Goal: Transaction & Acquisition: Purchase product/service

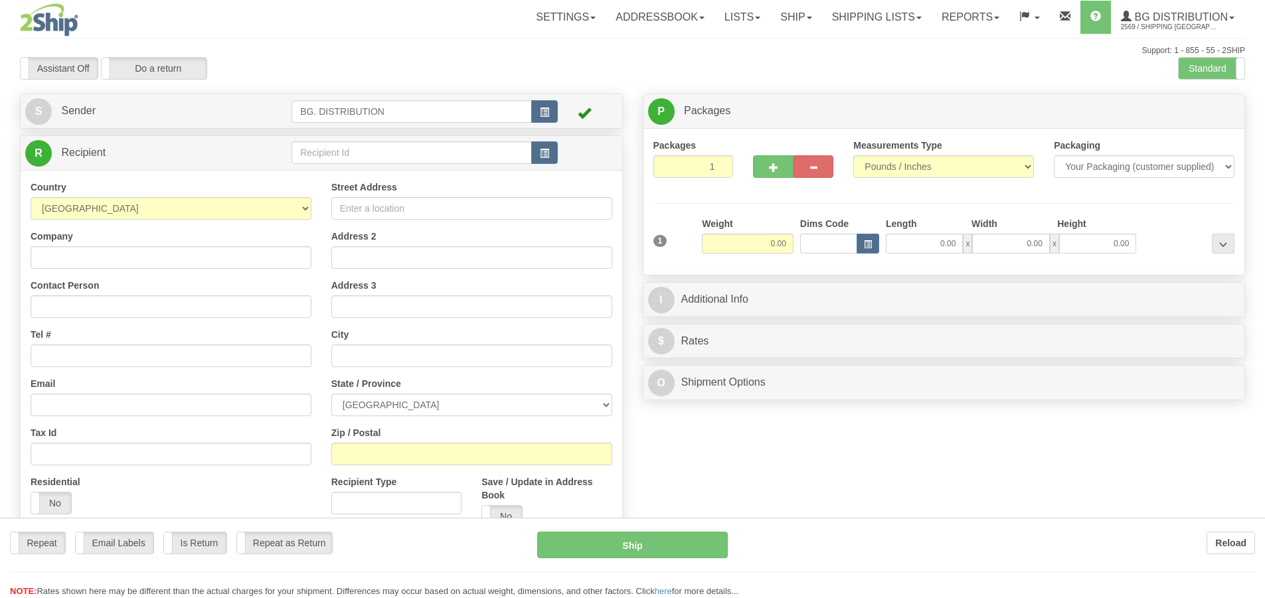
click at [317, 155] on div "Toggle navigation Settings Shipping Preferences Fields Preferences New" at bounding box center [632, 336] width 1265 height 672
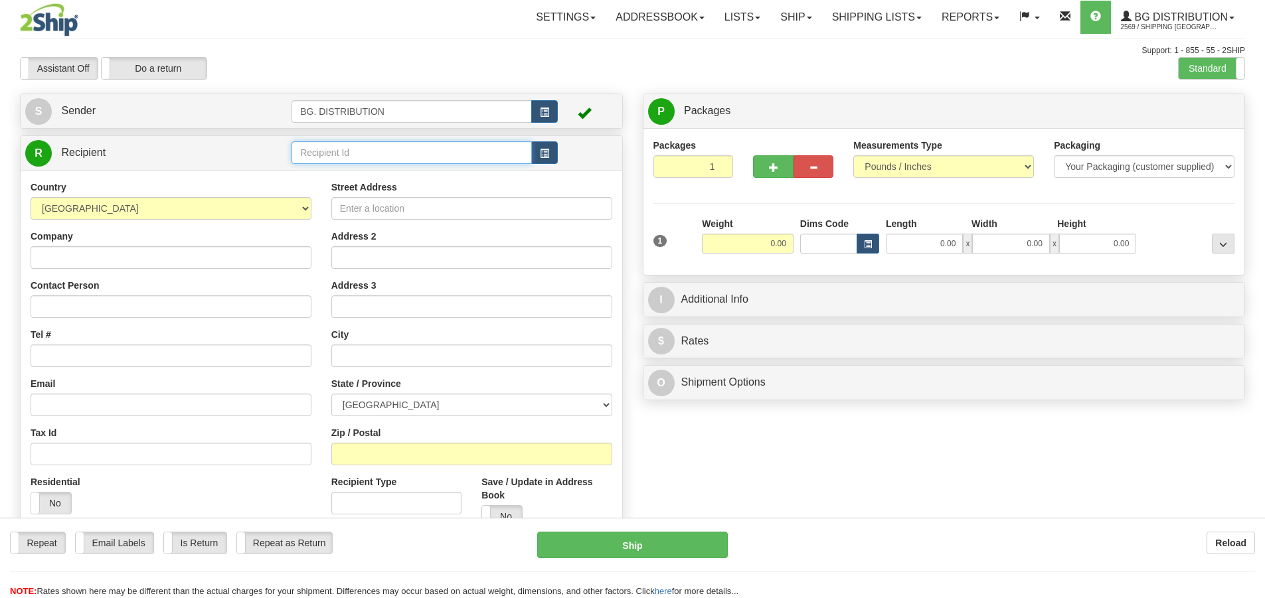
click at [317, 153] on input "text" at bounding box center [411, 152] width 240 height 23
click at [317, 174] on div "20073" at bounding box center [409, 173] width 228 height 15
type input "20073"
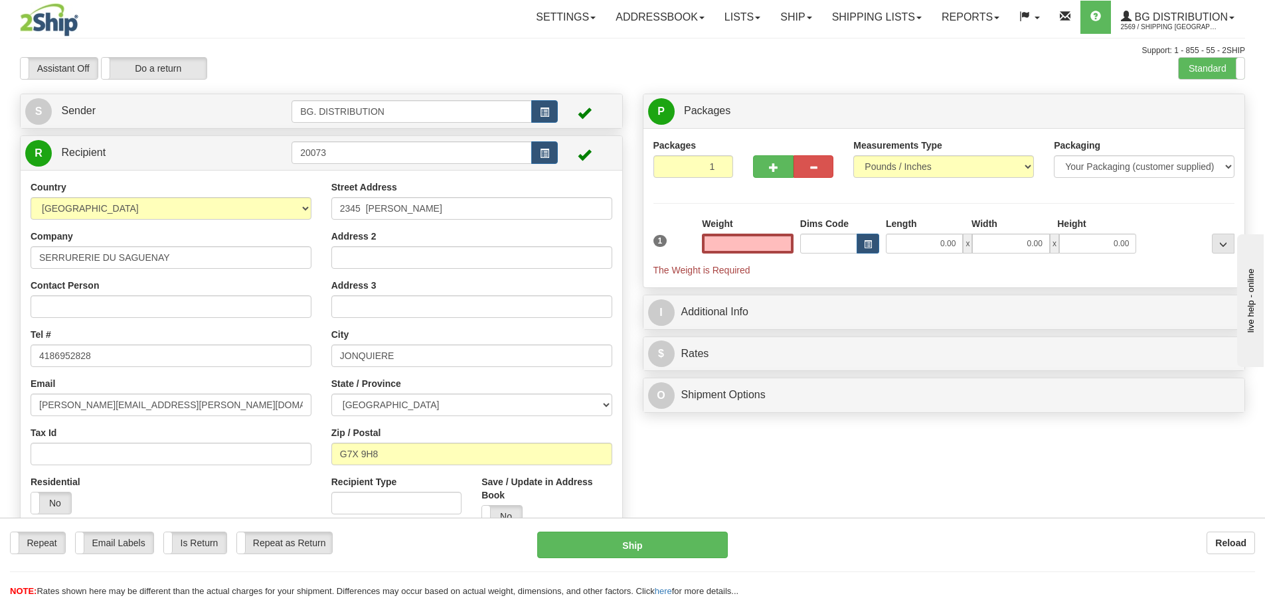
type input "0.00"
click at [946, 256] on div "1 Weight 0.00 Dims Code 0.00" at bounding box center [944, 247] width 588 height 60
click at [949, 249] on input "0.00" at bounding box center [923, 244] width 77 height 20
type input "12.00"
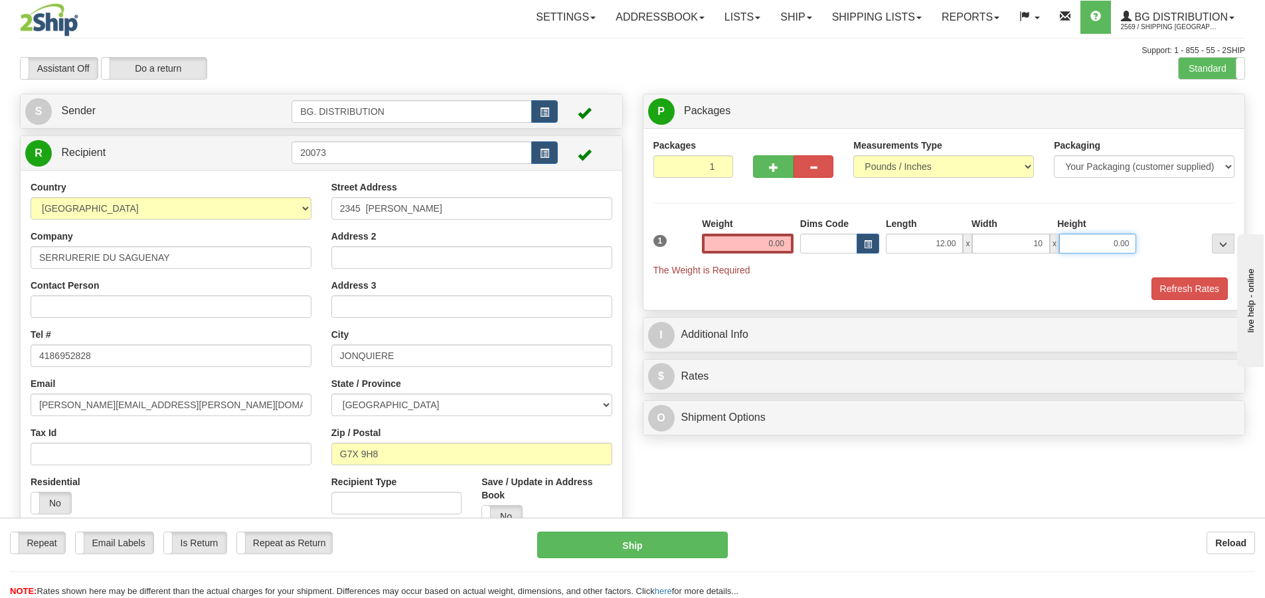
type input "10.00"
type input "5.00"
drag, startPoint x: 781, startPoint y: 249, endPoint x: 791, endPoint y: 244, distance: 11.6
click at [781, 248] on input "0.00" at bounding box center [748, 244] width 92 height 20
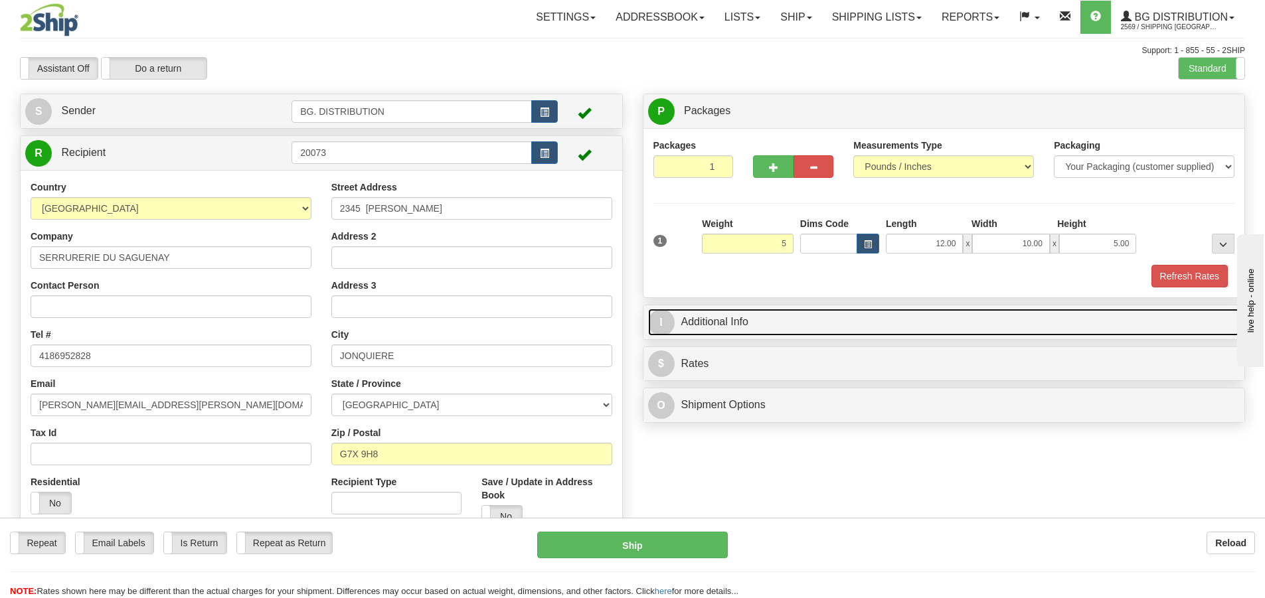
type input "5.00"
click at [657, 324] on span "I" at bounding box center [661, 322] width 27 height 27
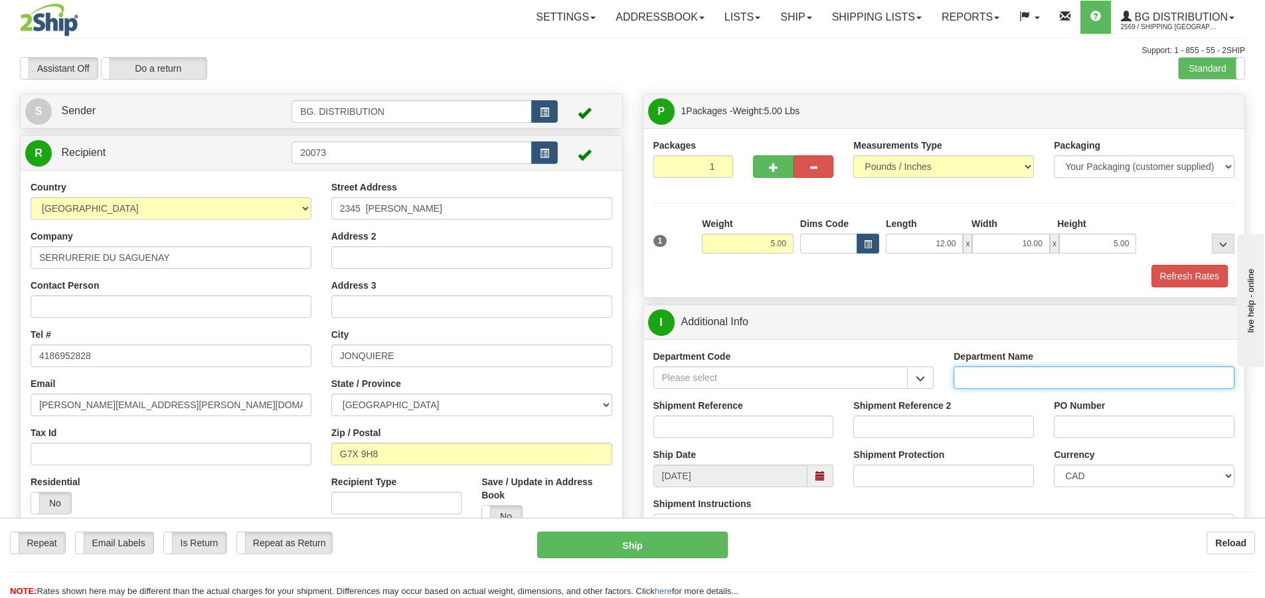
click at [1026, 371] on input "Department Name" at bounding box center [1093, 377] width 281 height 23
type input "."
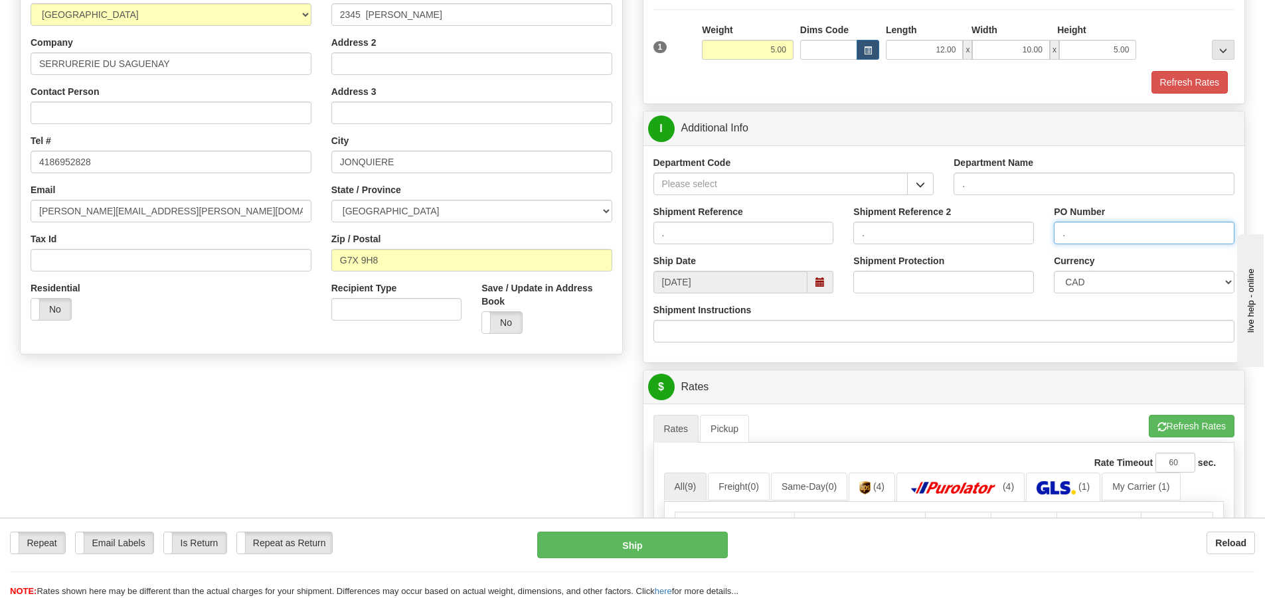
scroll to position [199, 0]
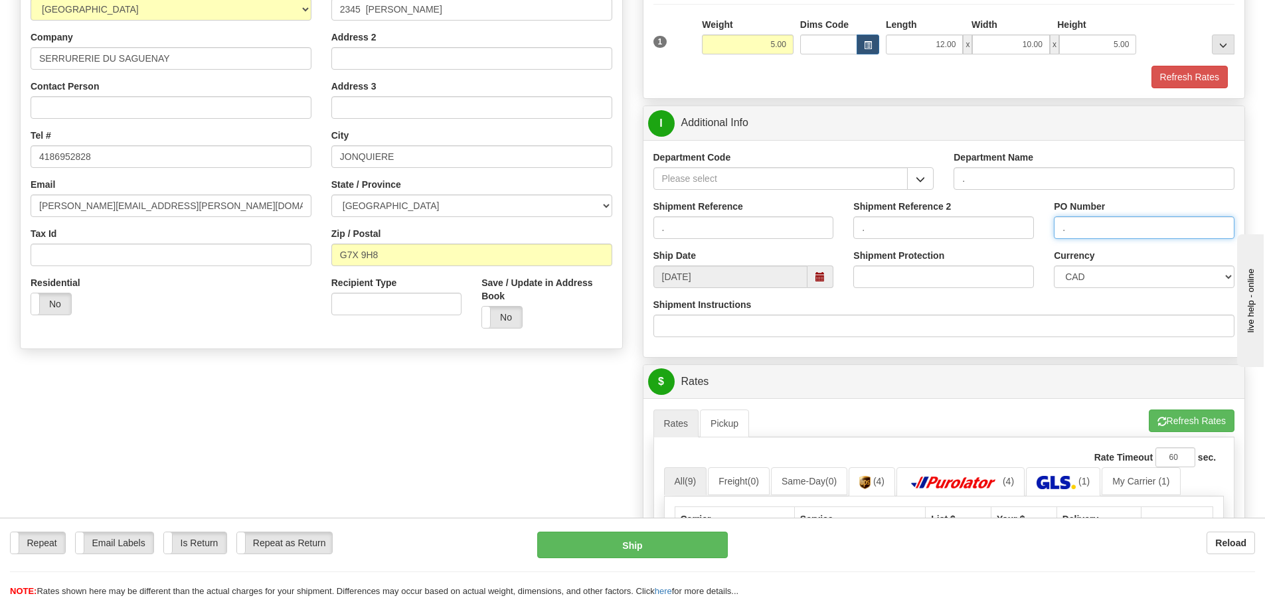
type input "."
click at [1189, 418] on button "Refresh Rates" at bounding box center [1191, 421] width 86 height 23
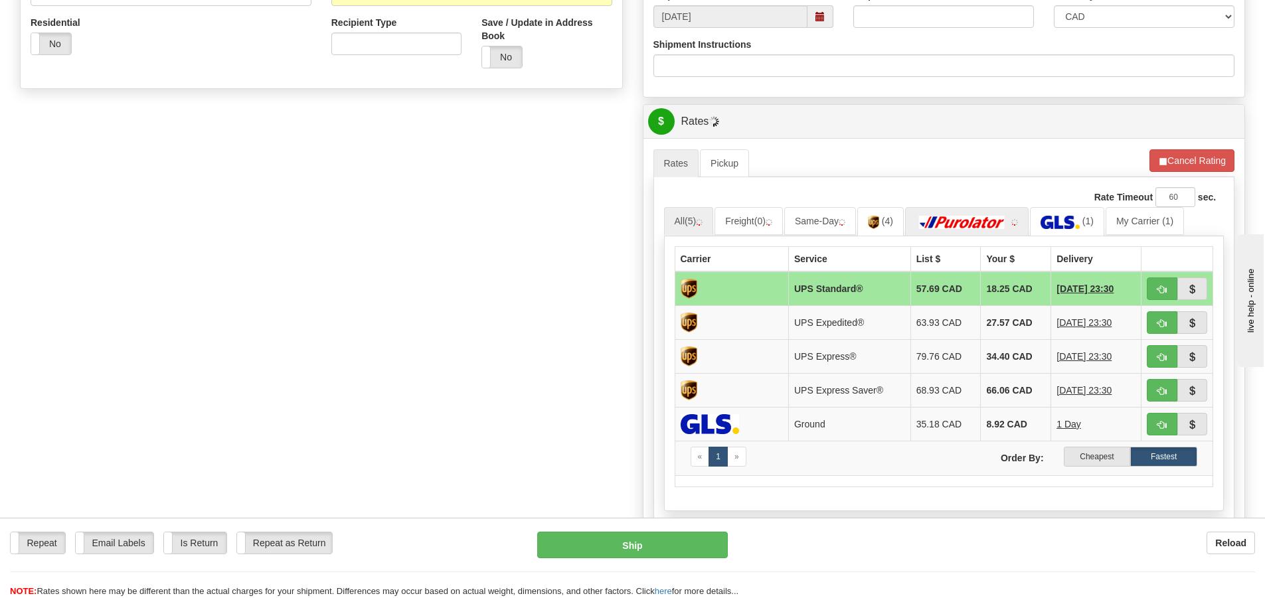
scroll to position [465, 0]
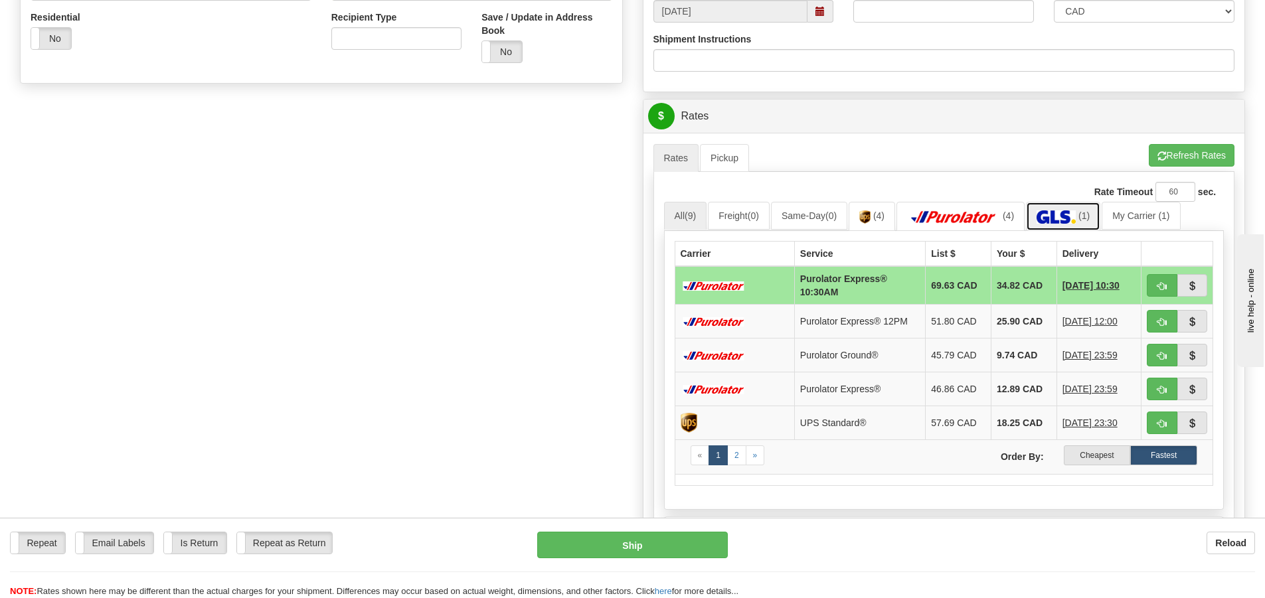
click at [1075, 218] on img at bounding box center [1055, 216] width 39 height 13
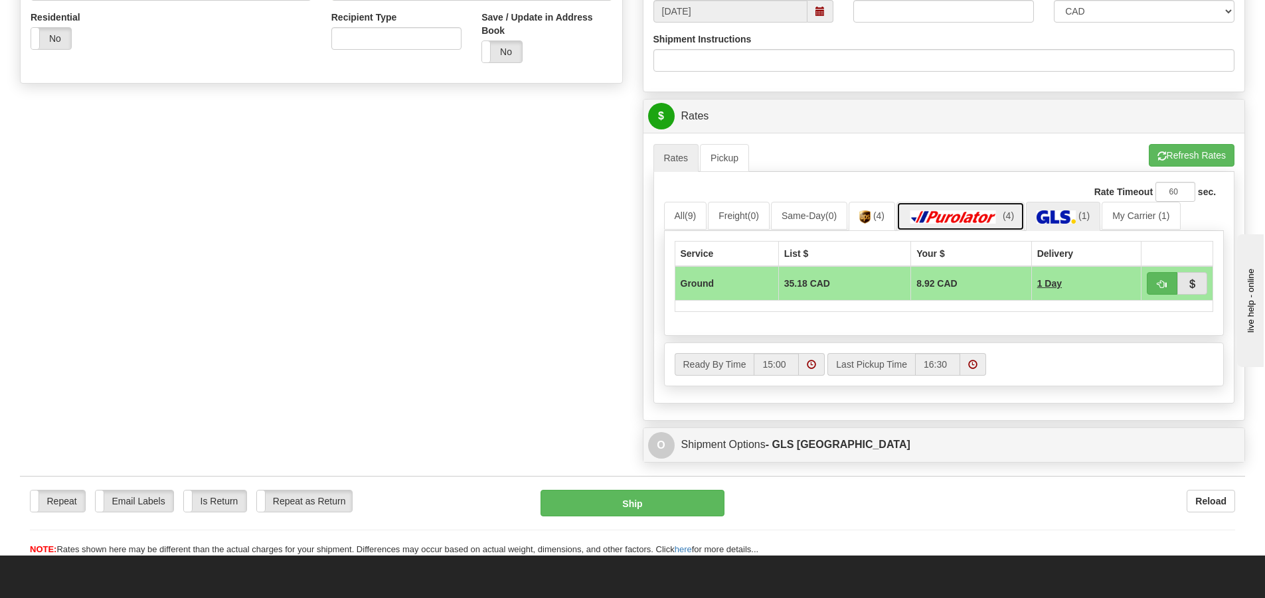
click at [989, 211] on img at bounding box center [953, 216] width 93 height 13
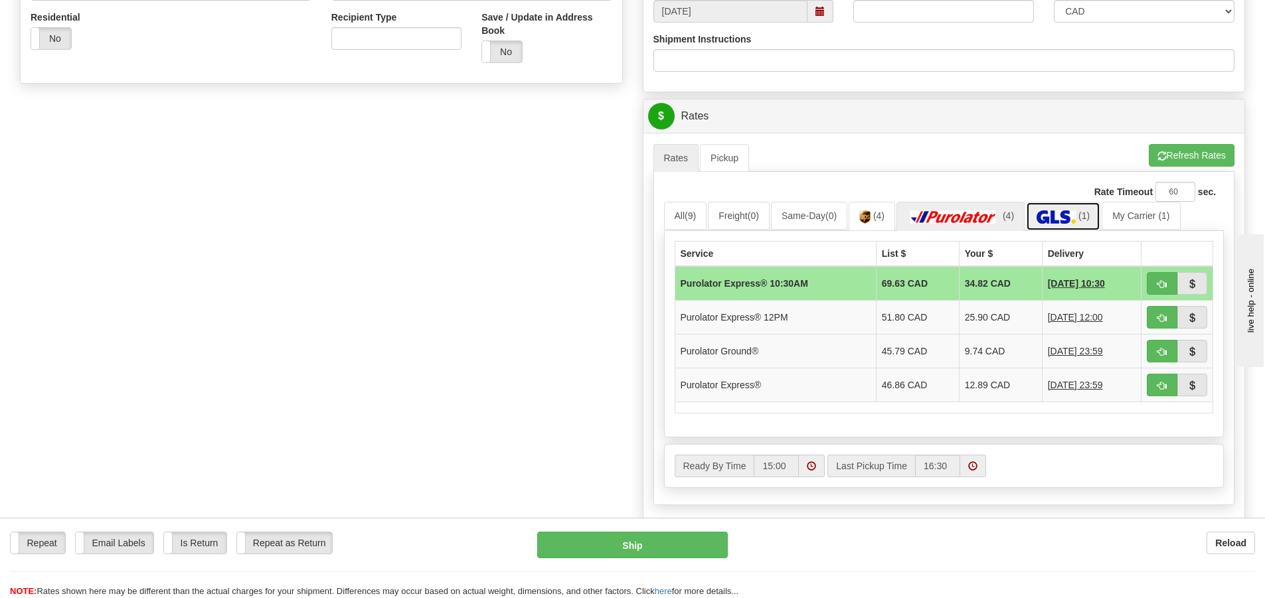
click at [1057, 214] on img at bounding box center [1055, 216] width 39 height 13
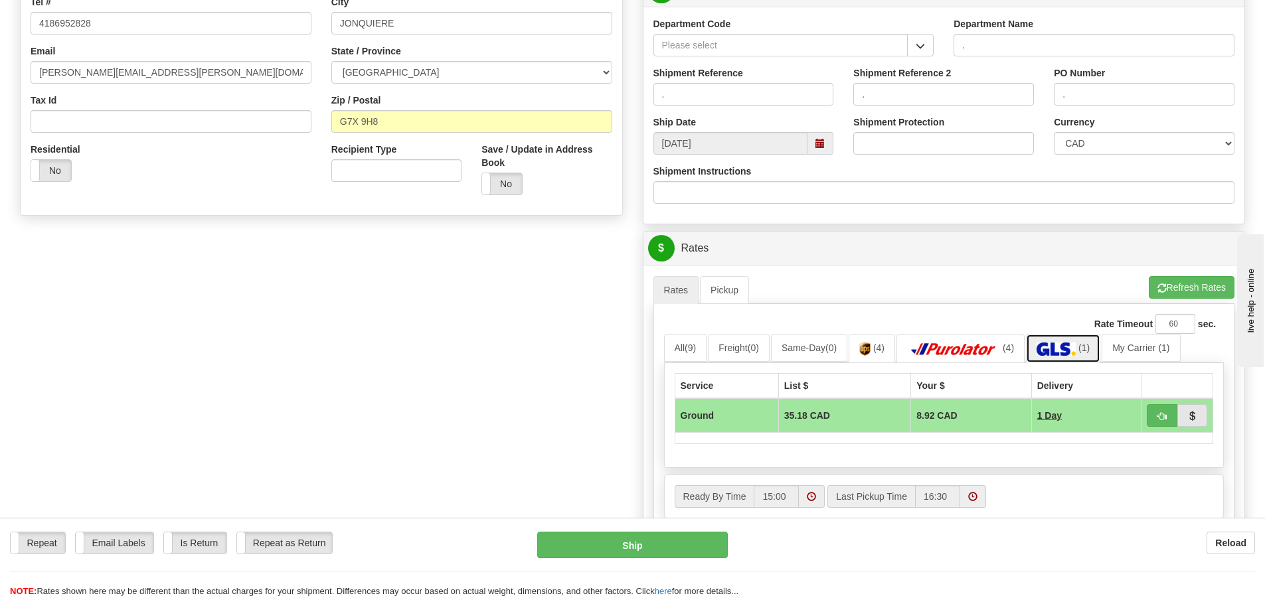
scroll to position [332, 0]
click at [1157, 420] on span "button" at bounding box center [1161, 417] width 9 height 9
type input "1"
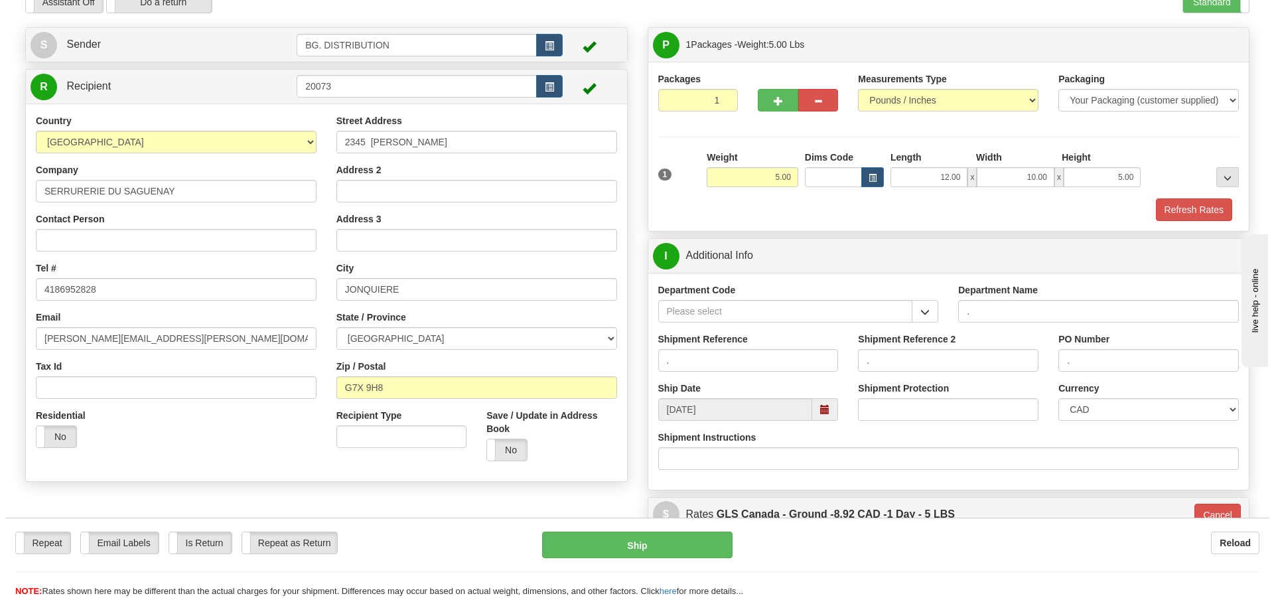
scroll to position [133, 0]
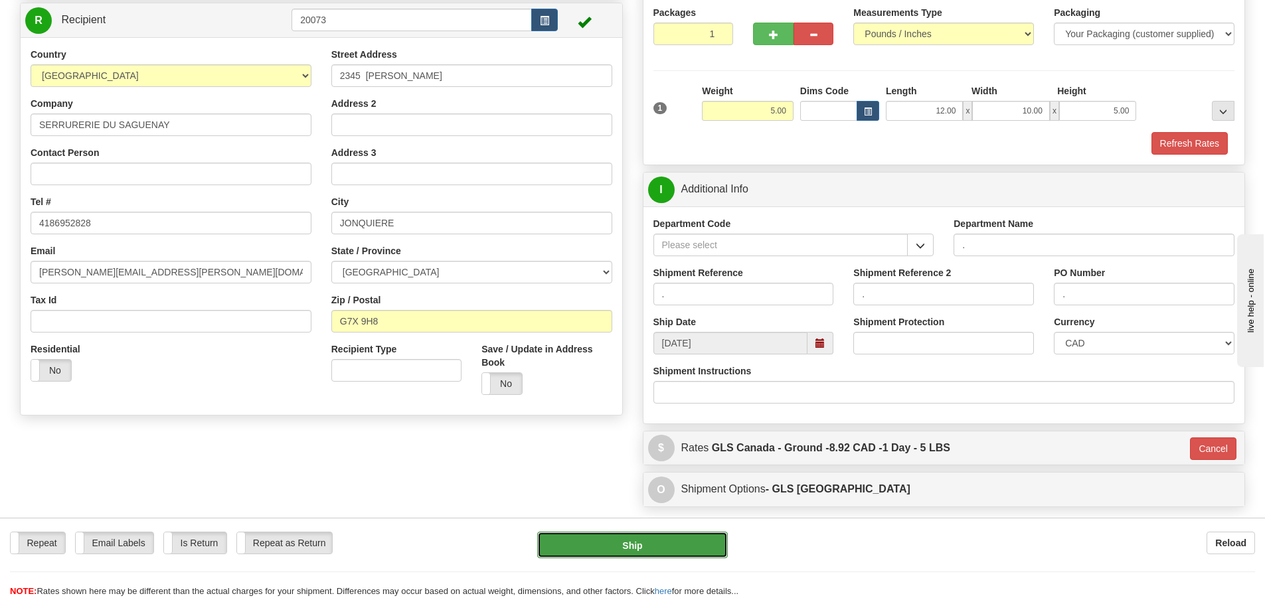
click at [644, 538] on button "Ship" at bounding box center [632, 545] width 191 height 27
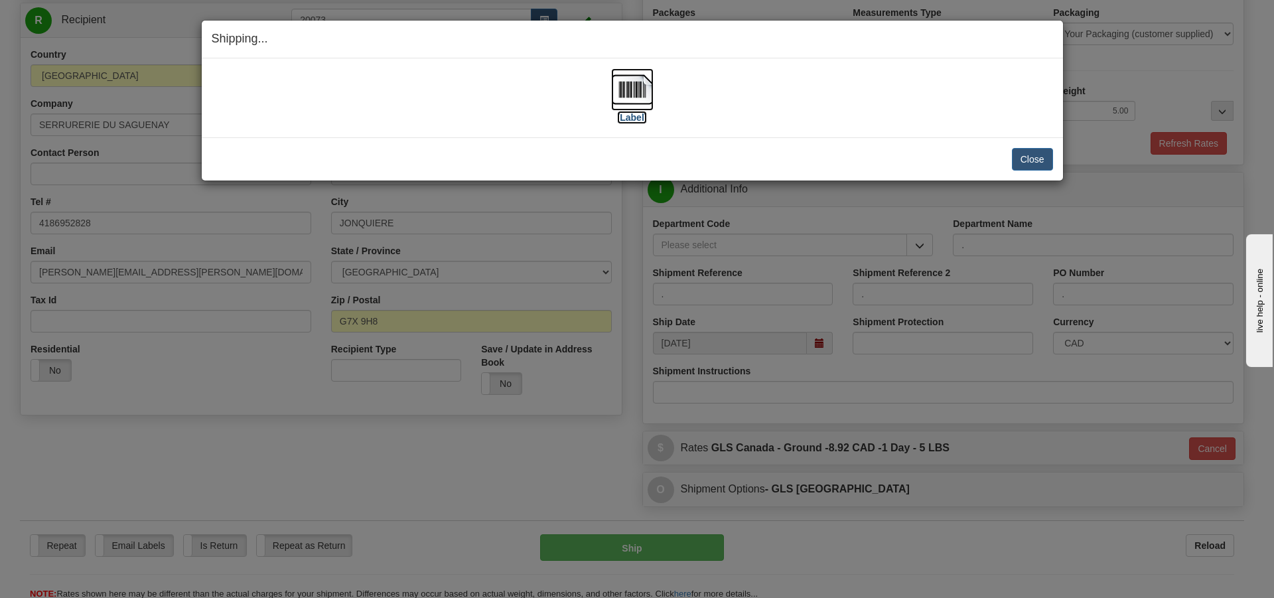
click at [619, 116] on label "[Label]" at bounding box center [632, 117] width 31 height 13
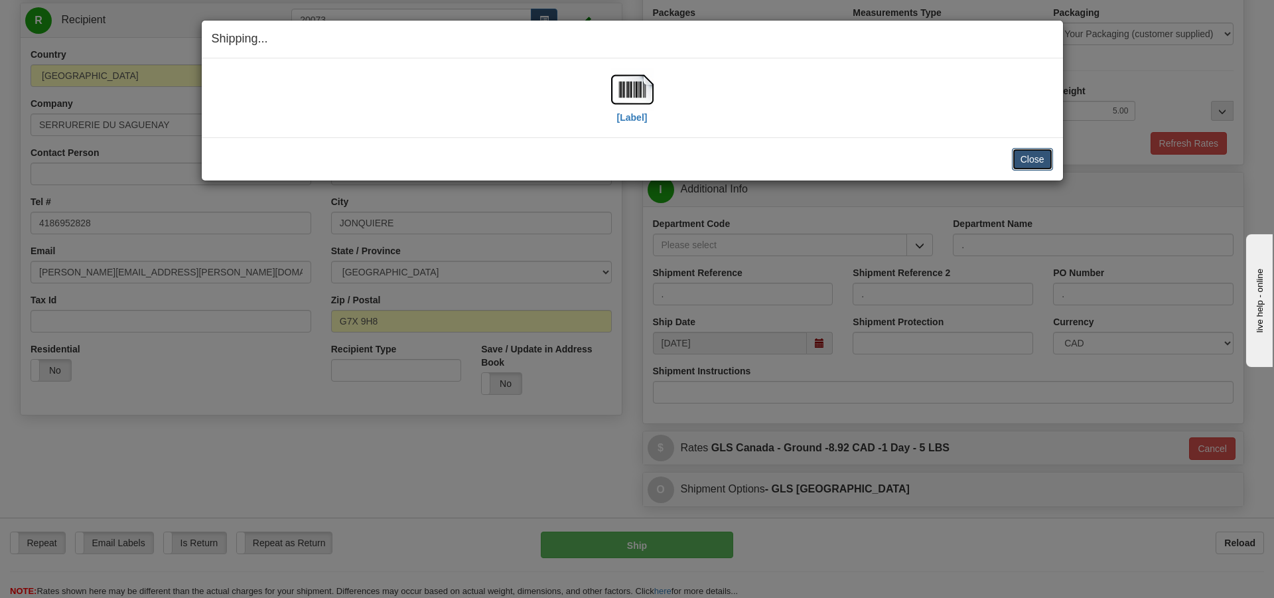
click at [1026, 159] on button "Close" at bounding box center [1032, 159] width 41 height 23
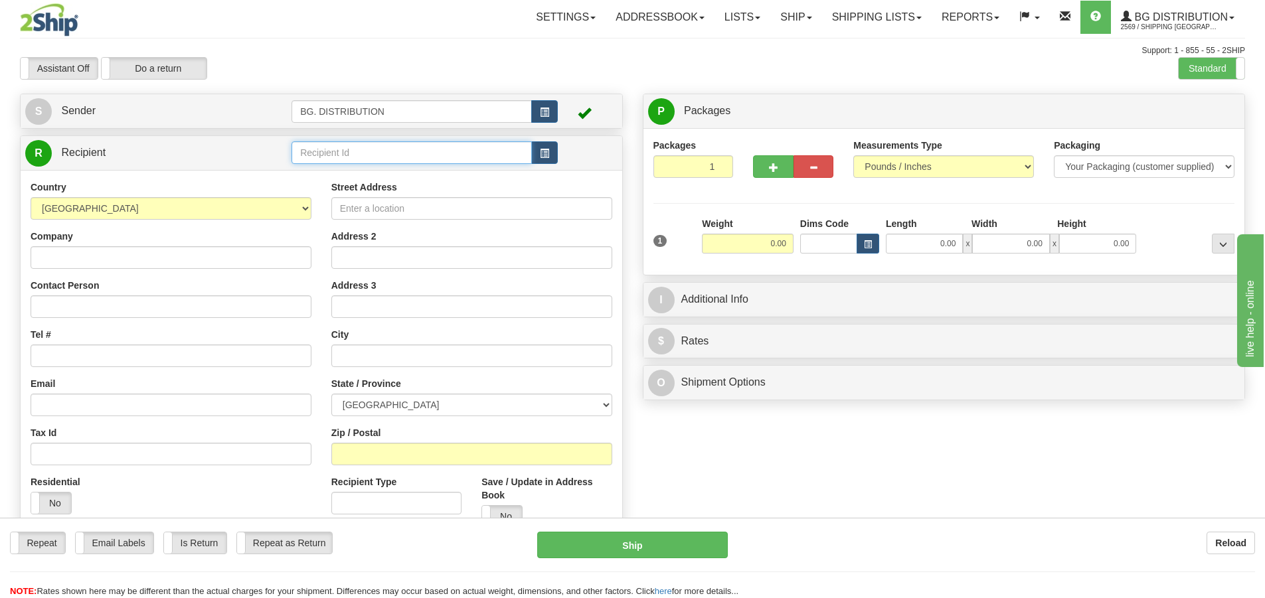
drag, startPoint x: 306, startPoint y: 151, endPoint x: 300, endPoint y: 144, distance: 8.9
click at [303, 144] on input "text" at bounding box center [411, 152] width 240 height 23
type input "4092"
click button "Delete" at bounding box center [0, 0] width 0 height 0
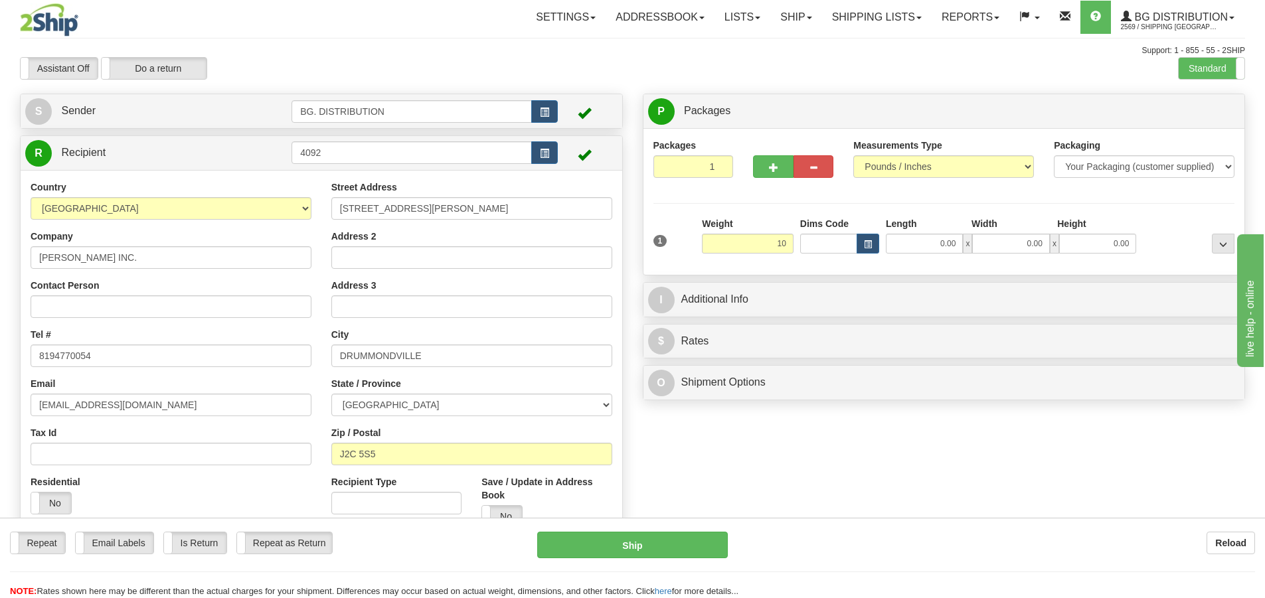
type input "10.00"
click at [945, 232] on div "Length" at bounding box center [925, 225] width 86 height 17
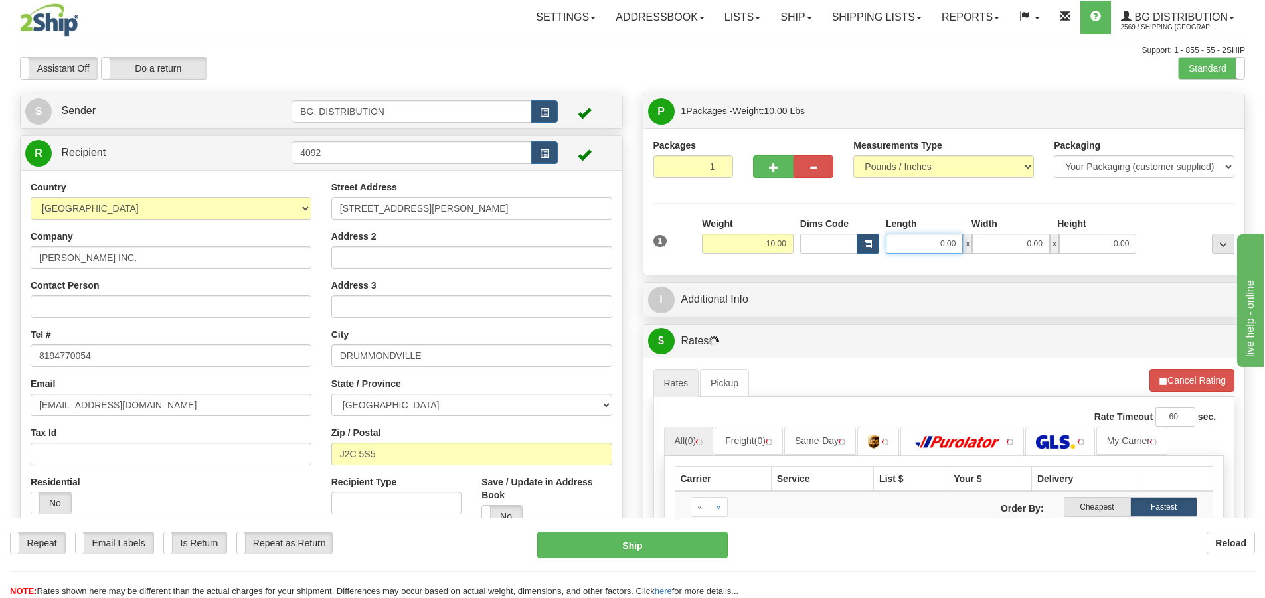
click at [934, 241] on input "0.00" at bounding box center [923, 244] width 77 height 20
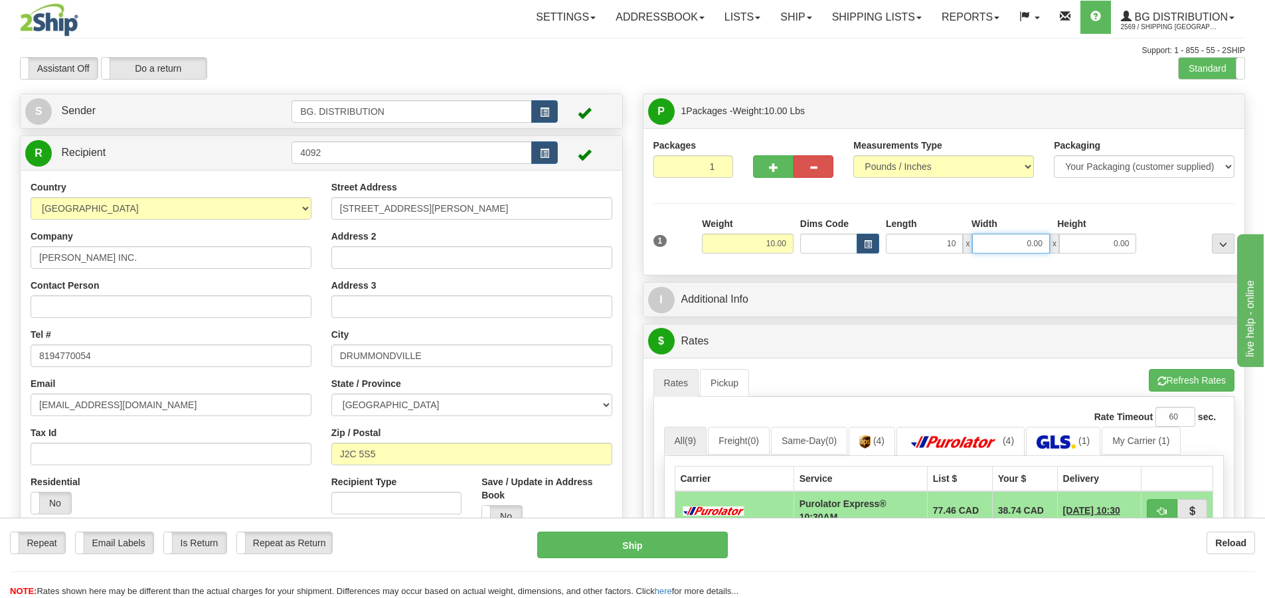
type input "10.00"
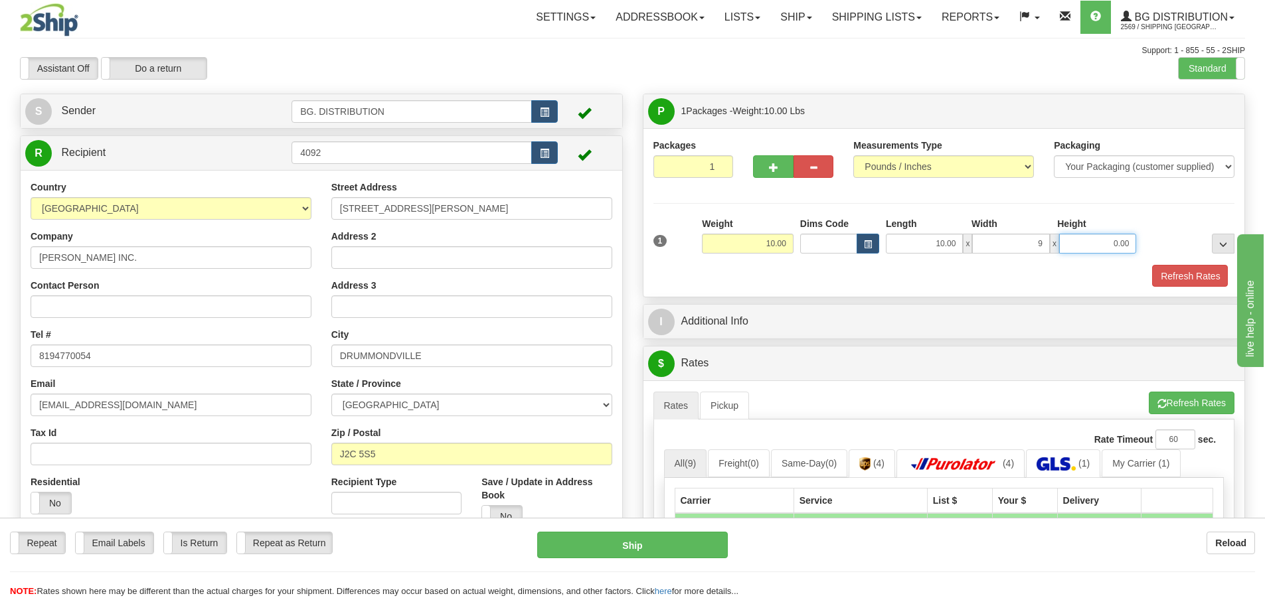
type input "9.00"
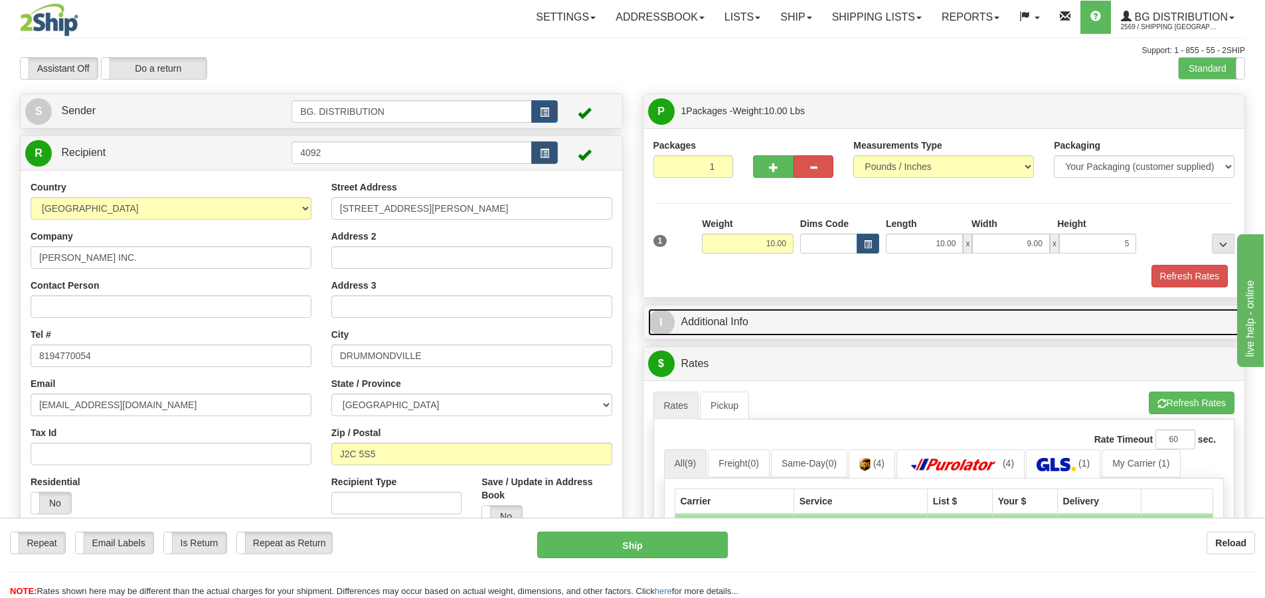
type input "5.00"
click at [656, 318] on span "I" at bounding box center [661, 322] width 27 height 27
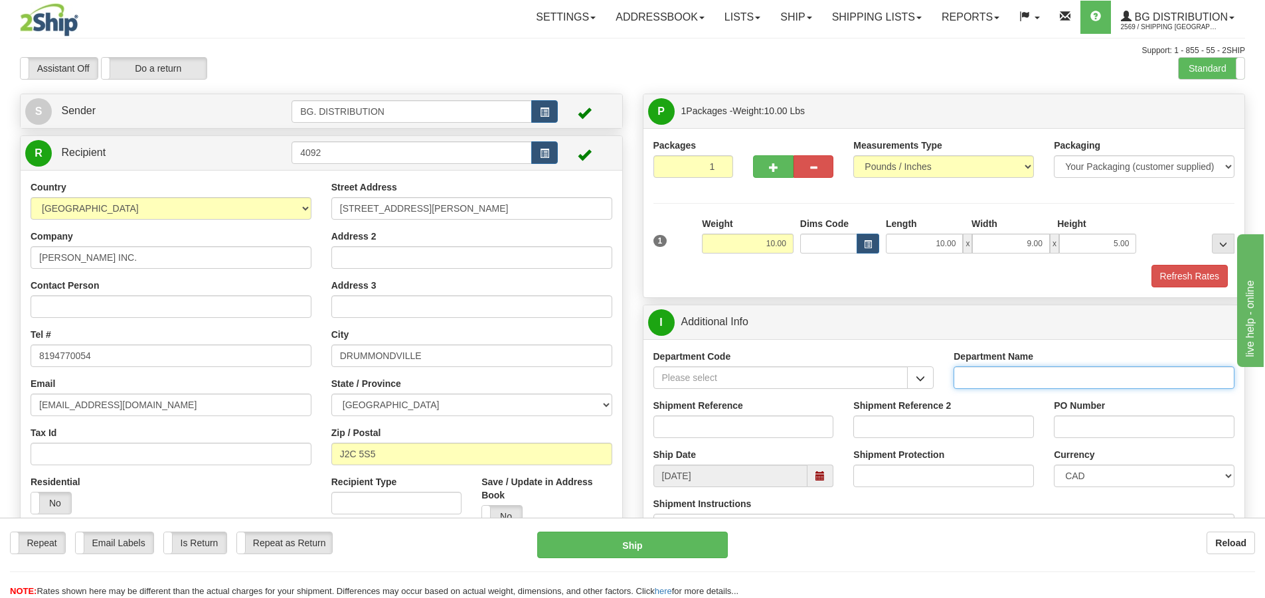
click at [1036, 380] on input "Department Name" at bounding box center [1093, 377] width 281 height 23
type input "."
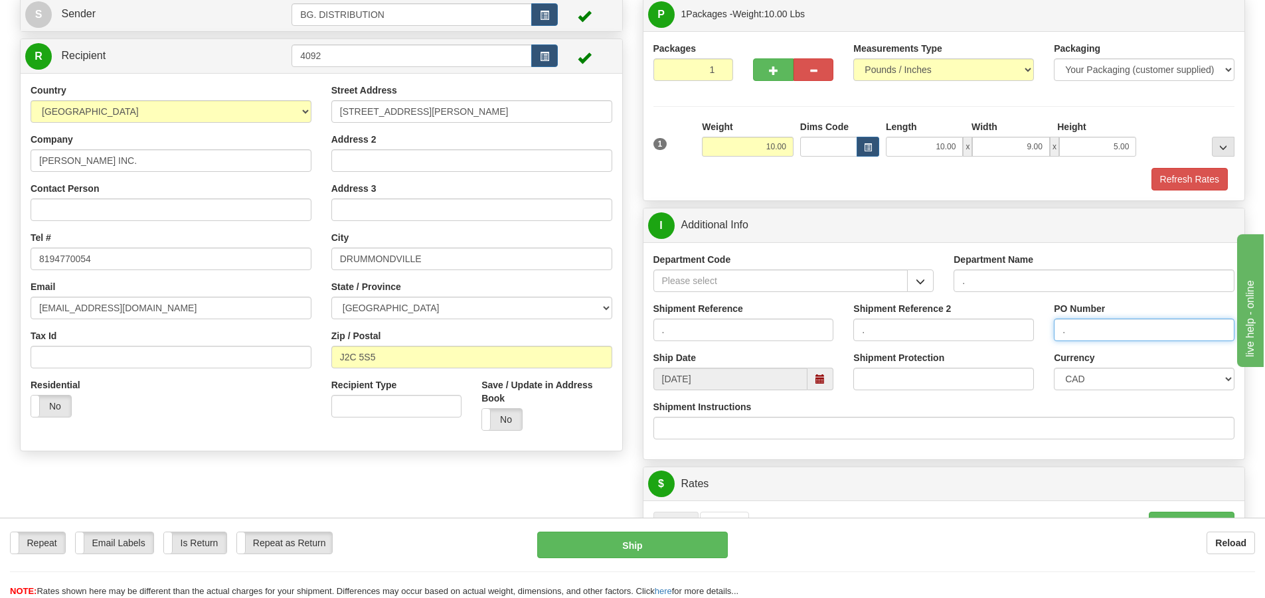
scroll to position [199, 0]
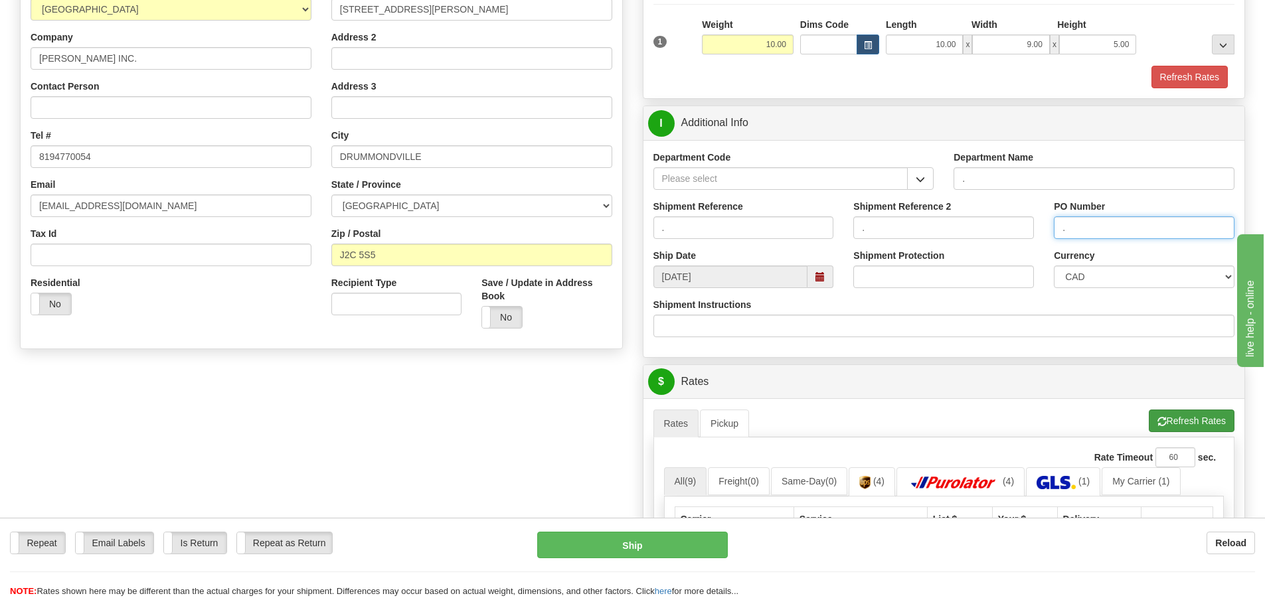
type input "."
click at [1204, 420] on button "Refresh Rates" at bounding box center [1191, 421] width 86 height 23
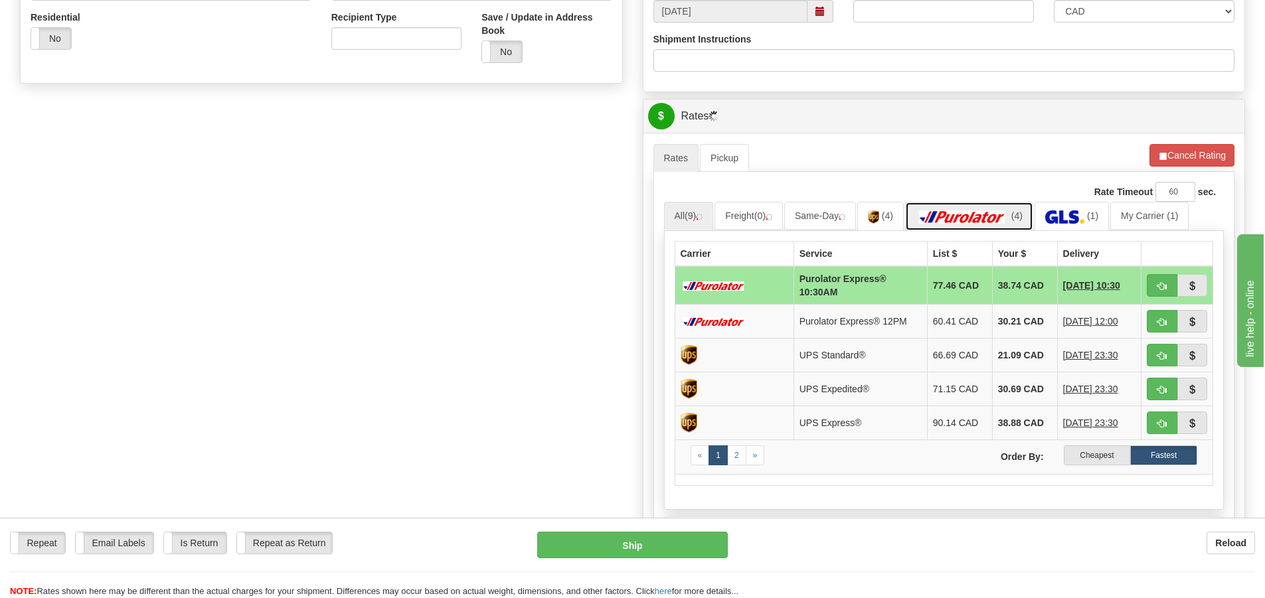
click at [995, 214] on img at bounding box center [961, 216] width 93 height 13
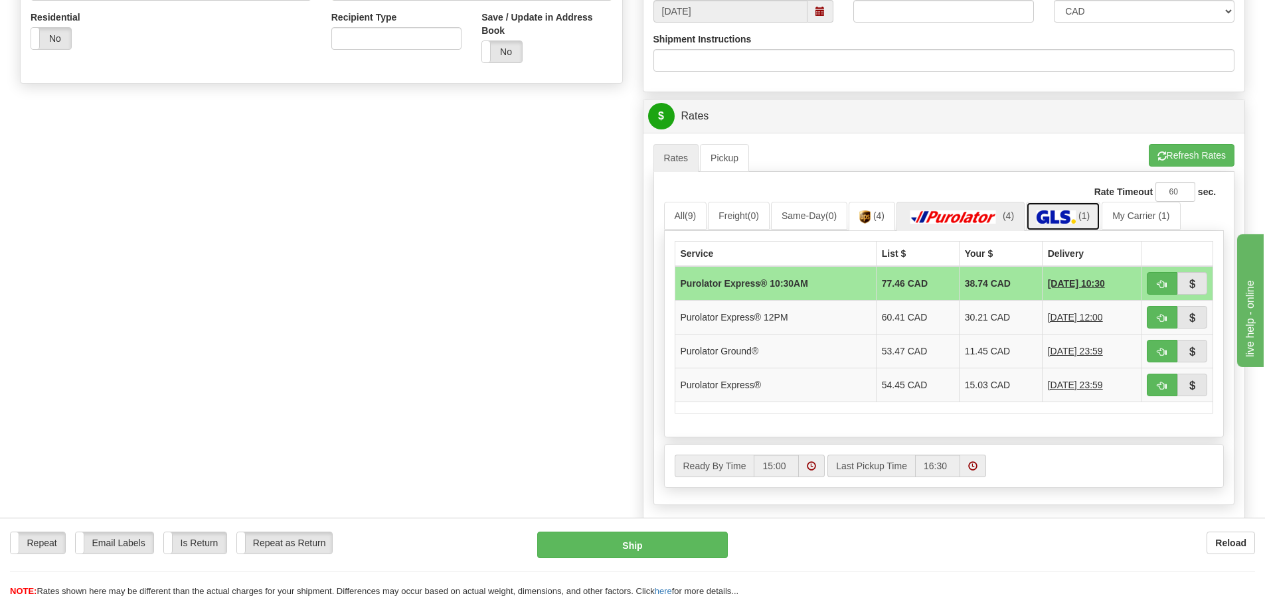
click at [1073, 218] on img at bounding box center [1055, 216] width 39 height 13
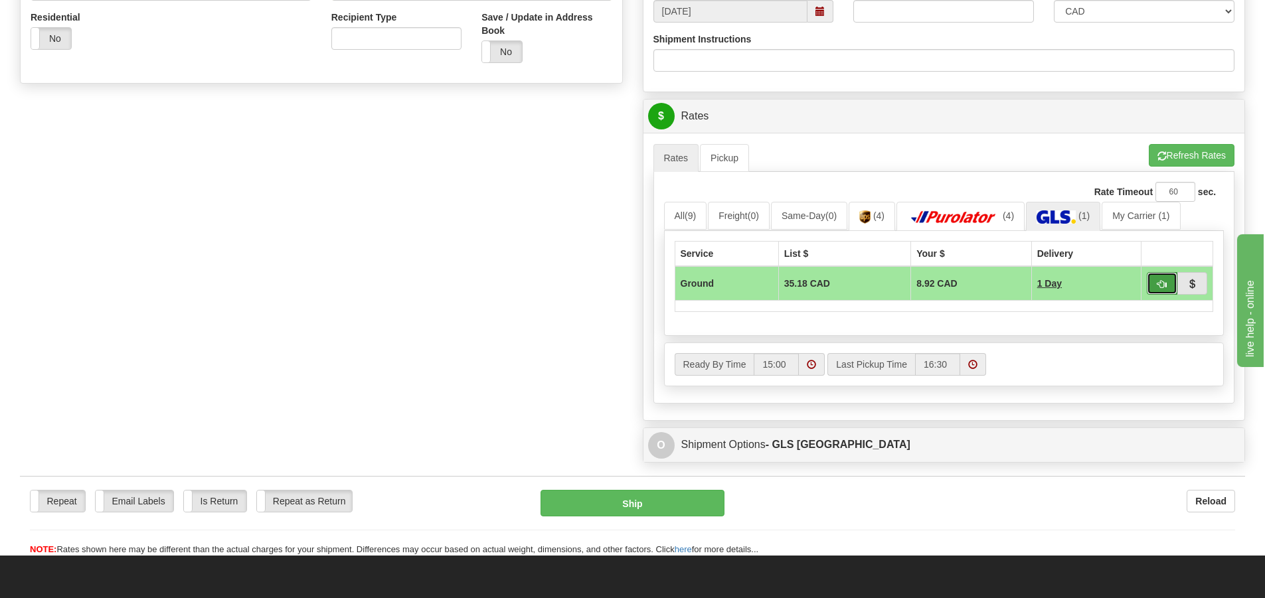
click at [1146, 279] on button "button" at bounding box center [1161, 283] width 31 height 23
type input "1"
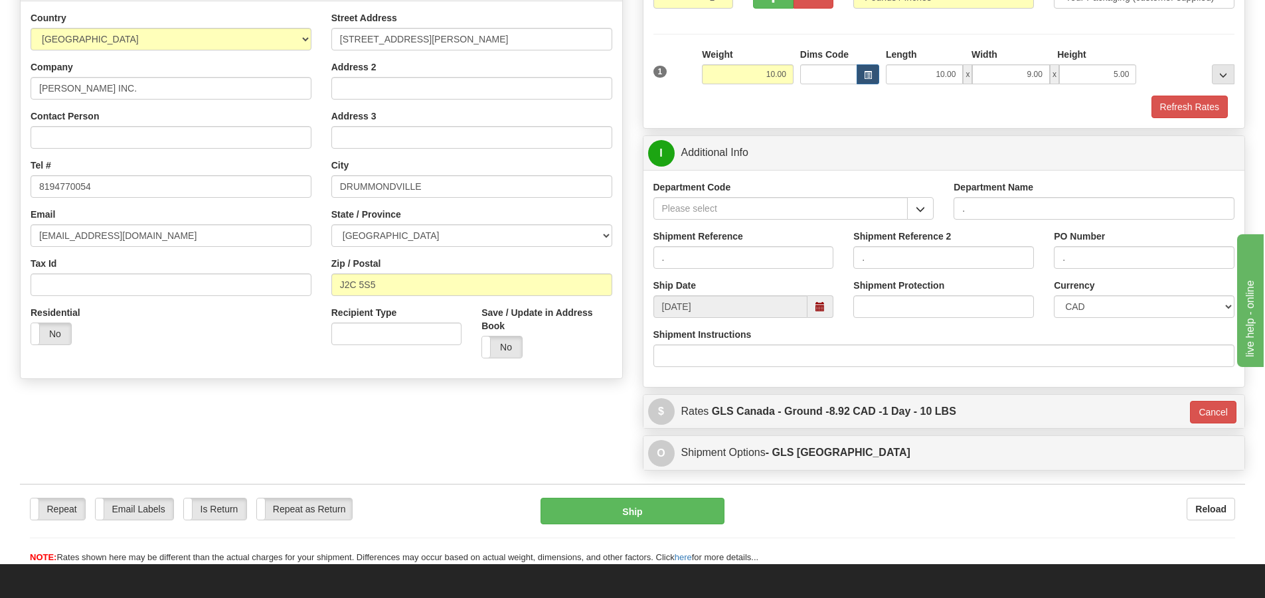
scroll to position [145, 0]
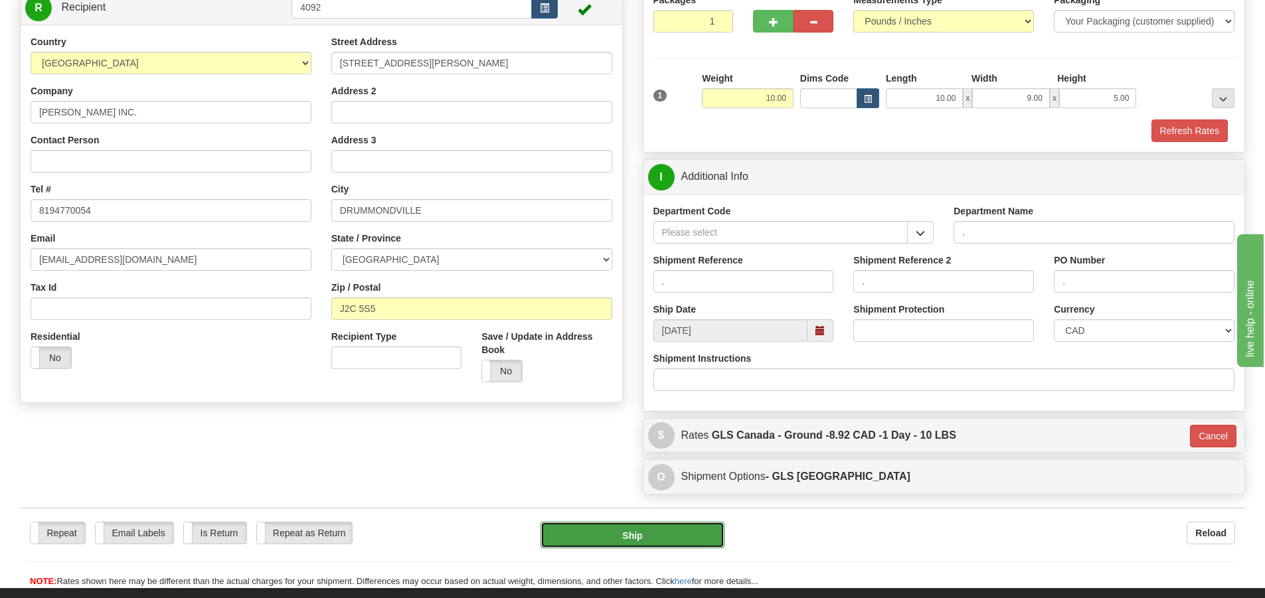
click at [667, 542] on button "Ship" at bounding box center [632, 535] width 184 height 27
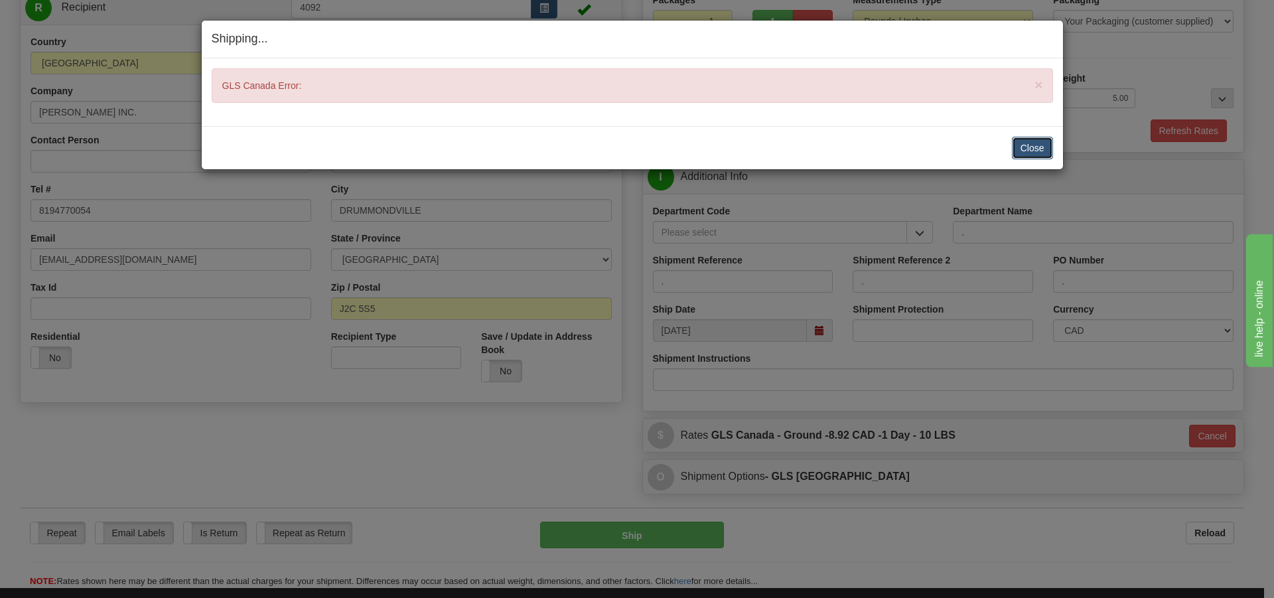
click at [1032, 147] on button "Close" at bounding box center [1032, 148] width 41 height 23
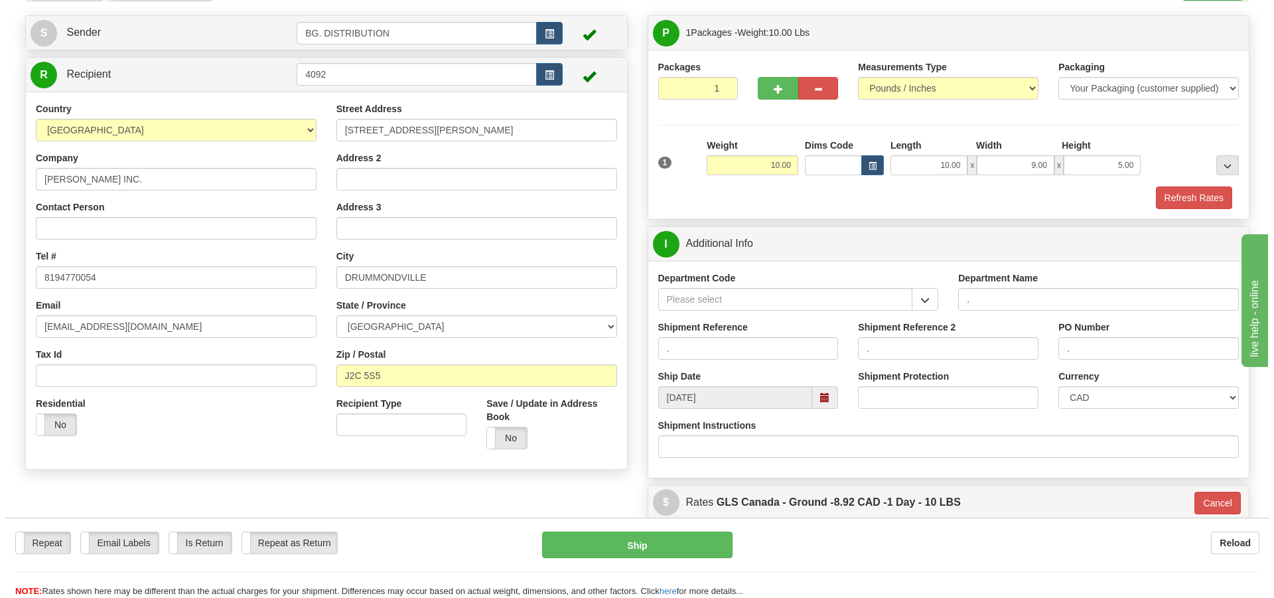
scroll to position [79, 0]
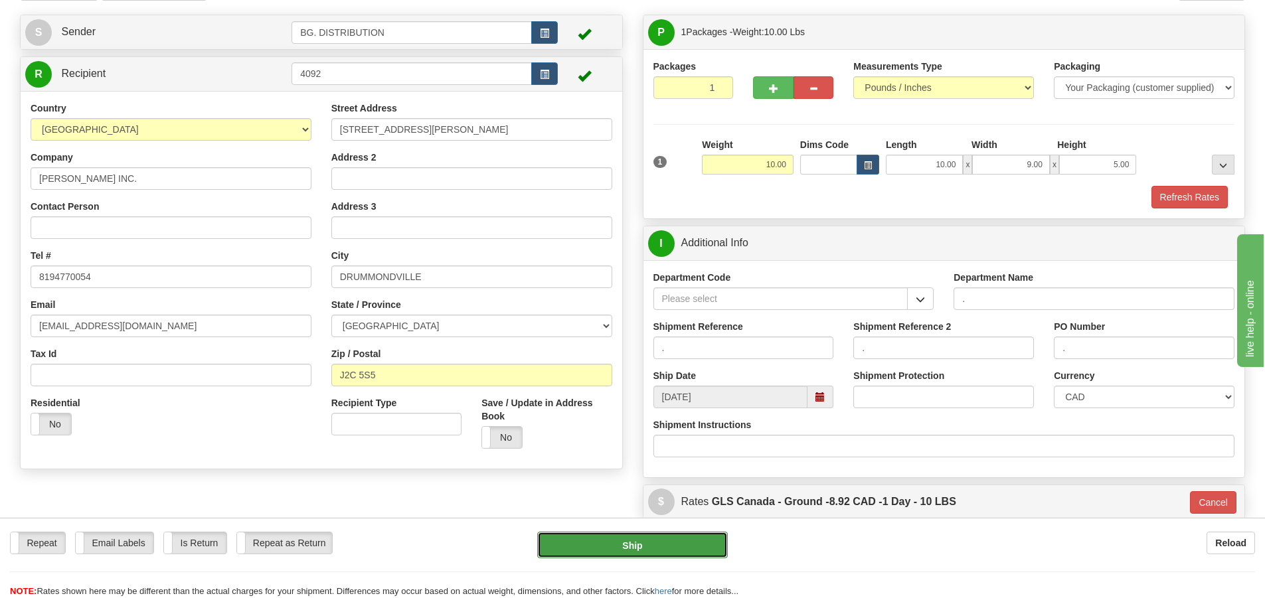
click at [663, 538] on button "Ship" at bounding box center [632, 545] width 191 height 27
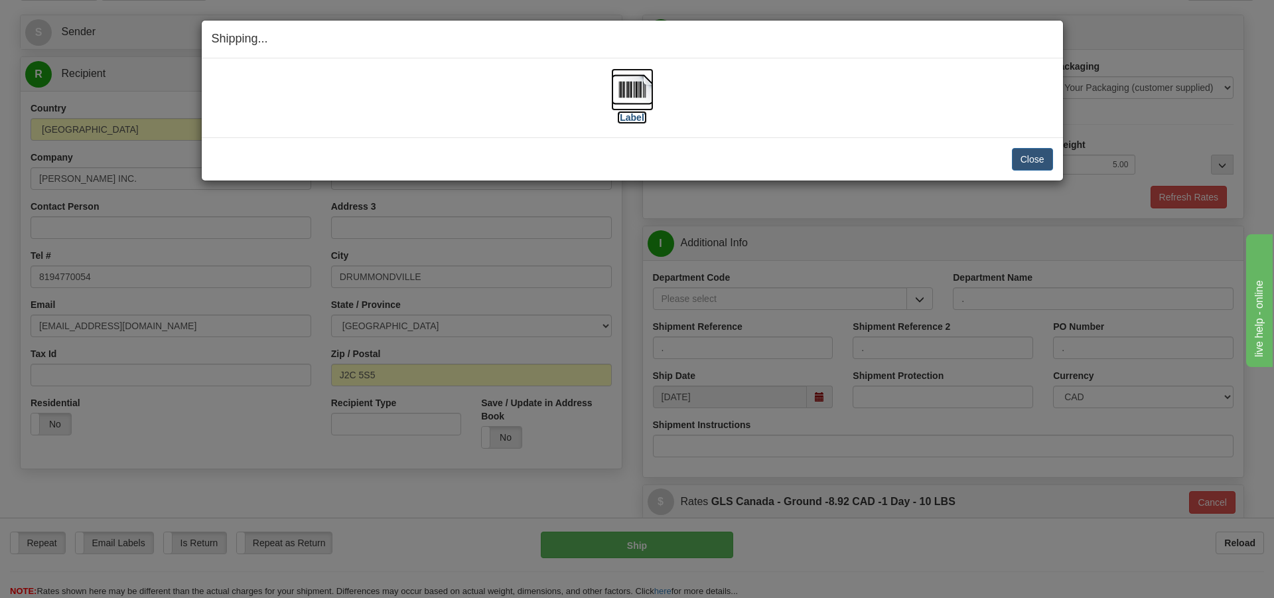
click at [641, 118] on label "[Label]" at bounding box center [632, 117] width 31 height 13
click at [1039, 156] on button "Close" at bounding box center [1032, 159] width 41 height 23
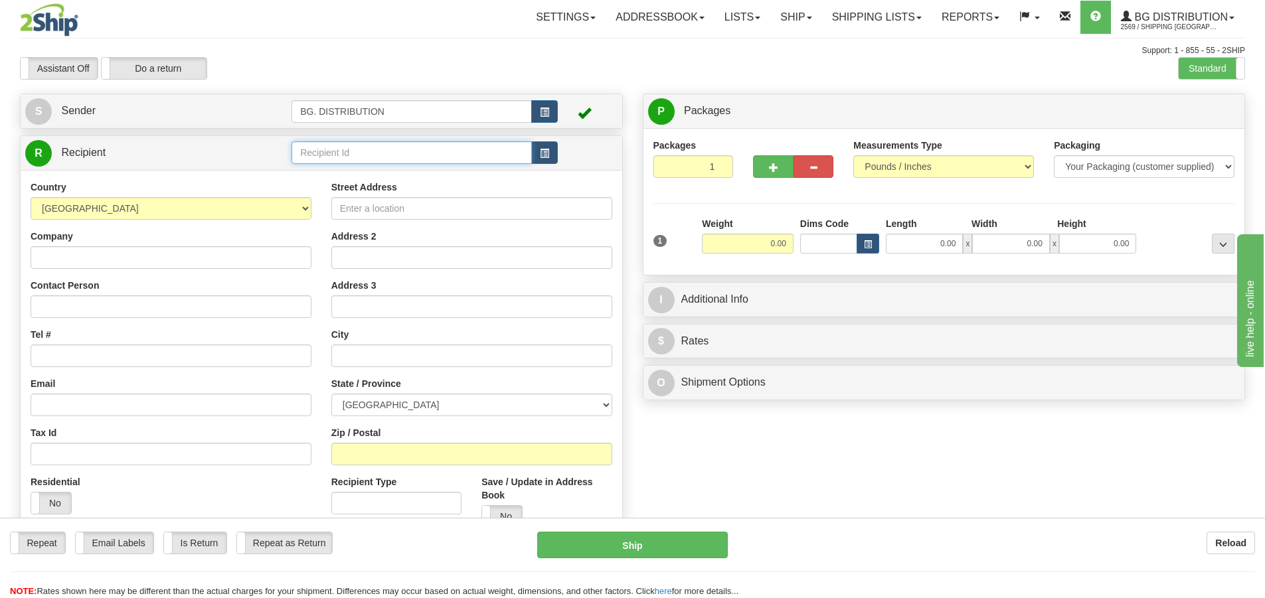
click at [346, 160] on input "text" at bounding box center [411, 152] width 240 height 23
click at [1199, 69] on label "Standard" at bounding box center [1211, 68] width 66 height 21
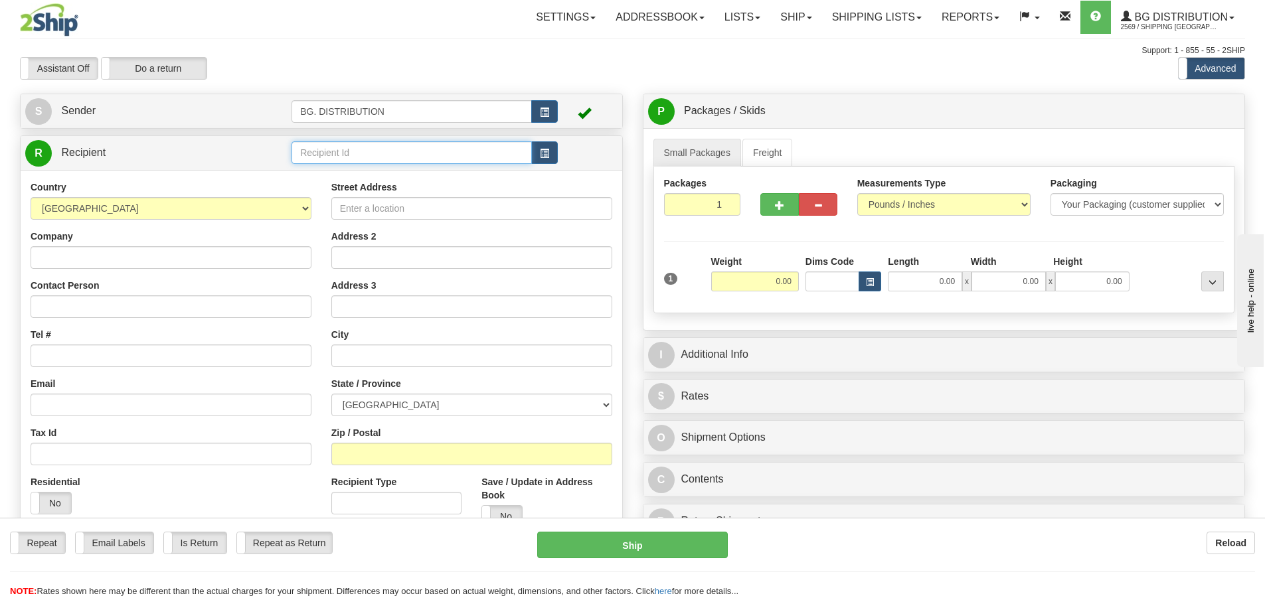
click at [327, 155] on input "text" at bounding box center [411, 152] width 240 height 23
type input "20009"
click button "Delete" at bounding box center [0, 0] width 0 height 0
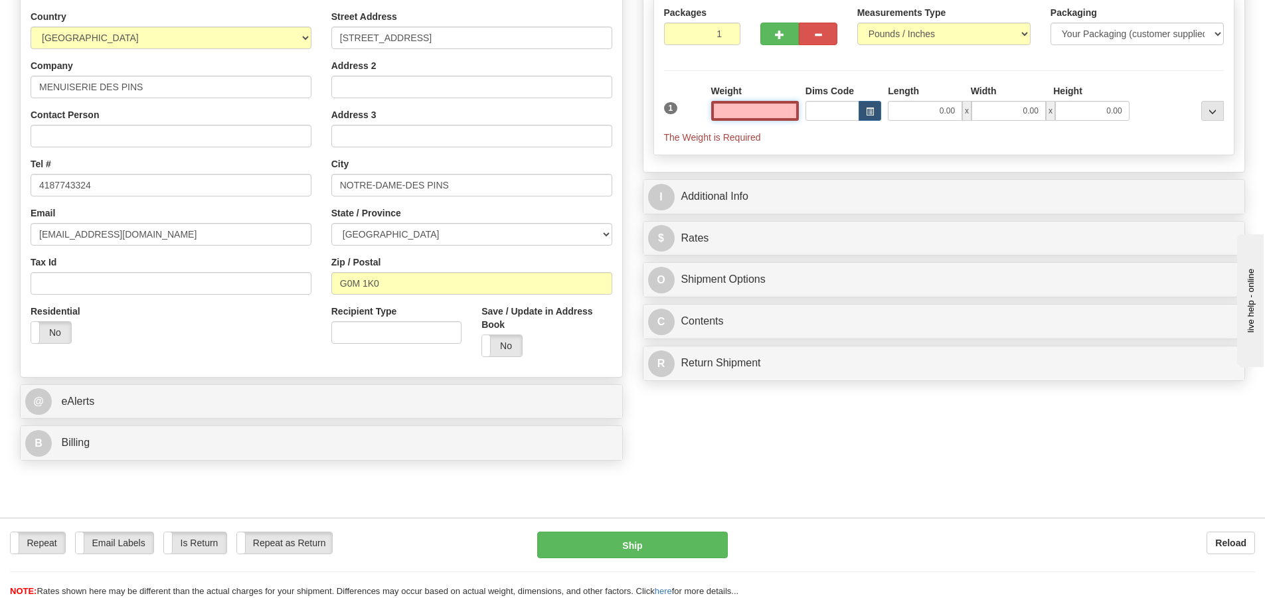
scroll to position [332, 0]
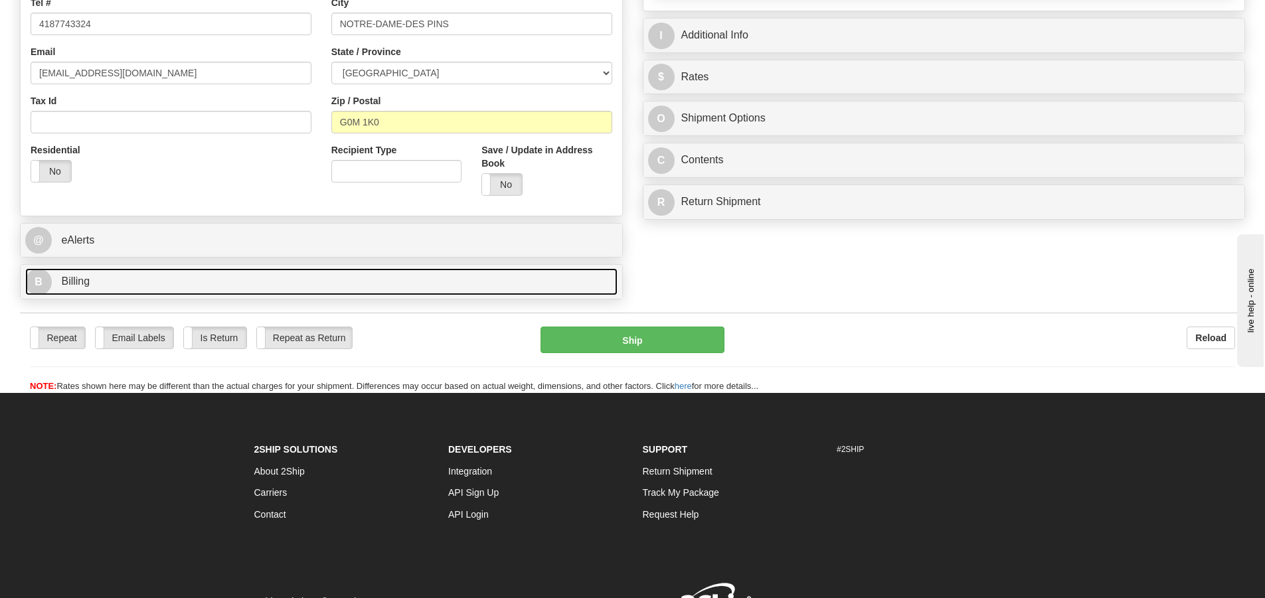
type input "0.00"
click at [37, 279] on span "B" at bounding box center [38, 282] width 27 height 27
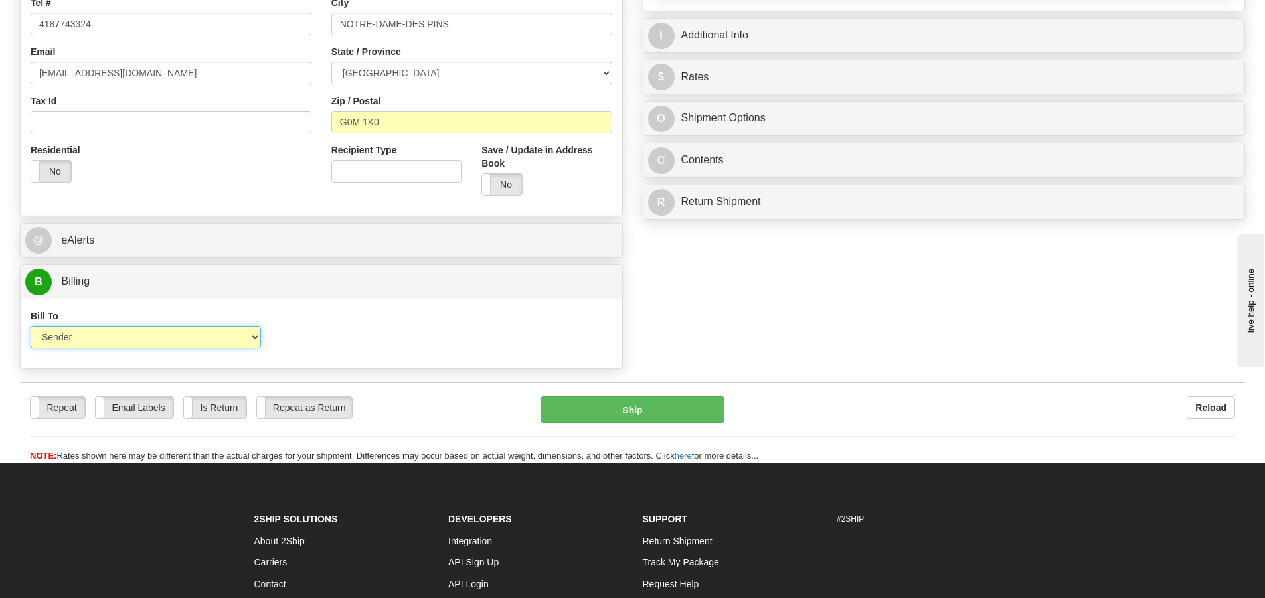
click at [70, 333] on select "Sender Recipient Third Party Collect" at bounding box center [146, 337] width 230 height 23
select select "2"
click at [31, 326] on select "Sender Recipient Third Party Collect" at bounding box center [146, 337] width 230 height 23
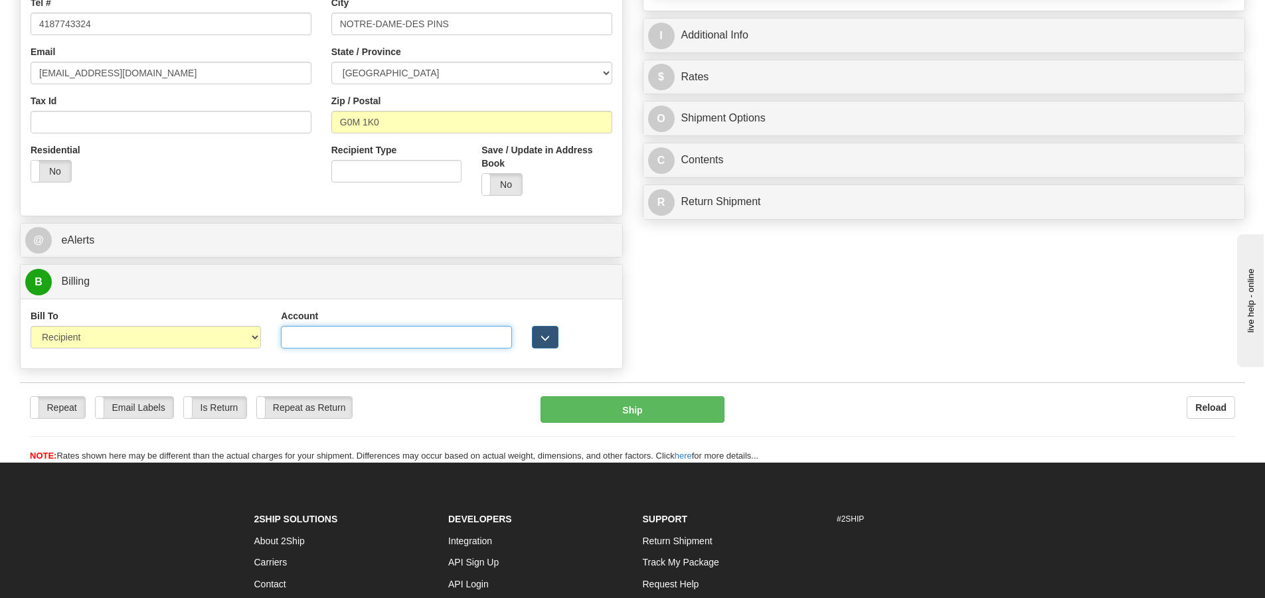
click at [315, 347] on input "Account" at bounding box center [396, 337] width 230 height 23
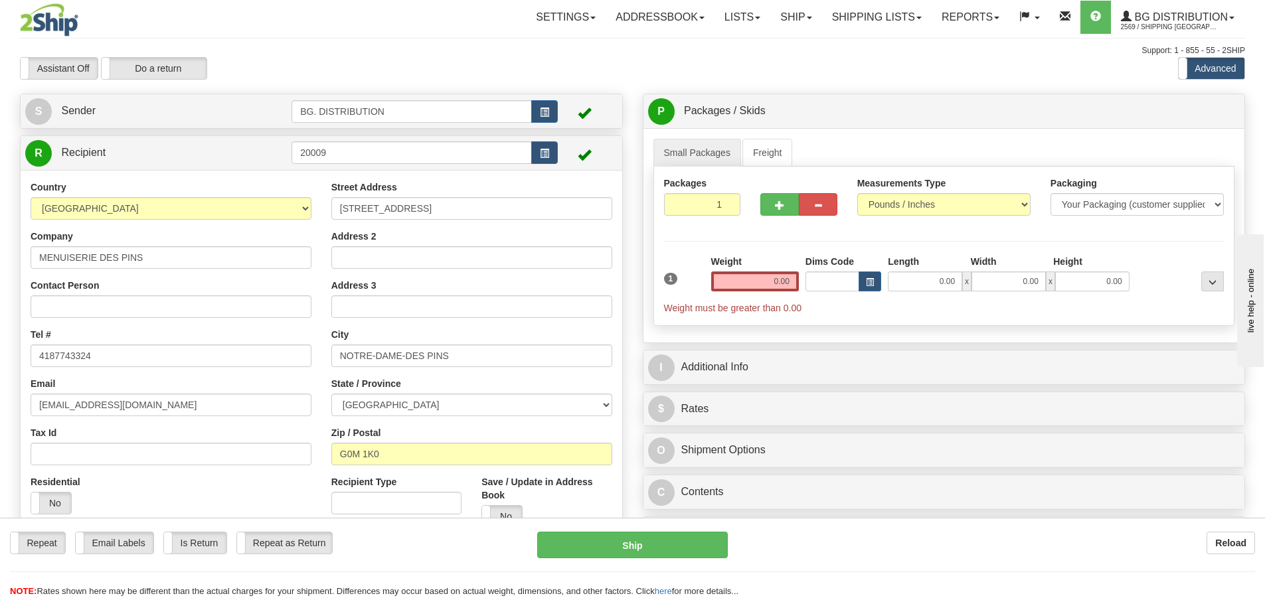
type input "3725973"
click at [767, 281] on input "0.00" at bounding box center [755, 281] width 88 height 20
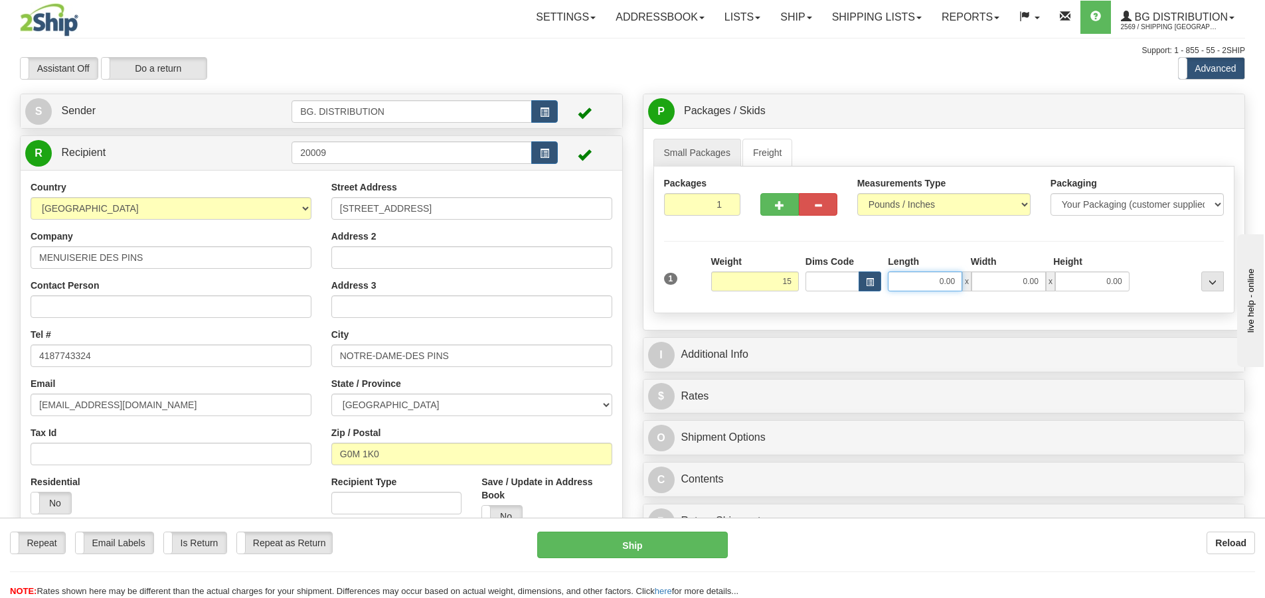
type input "15.00"
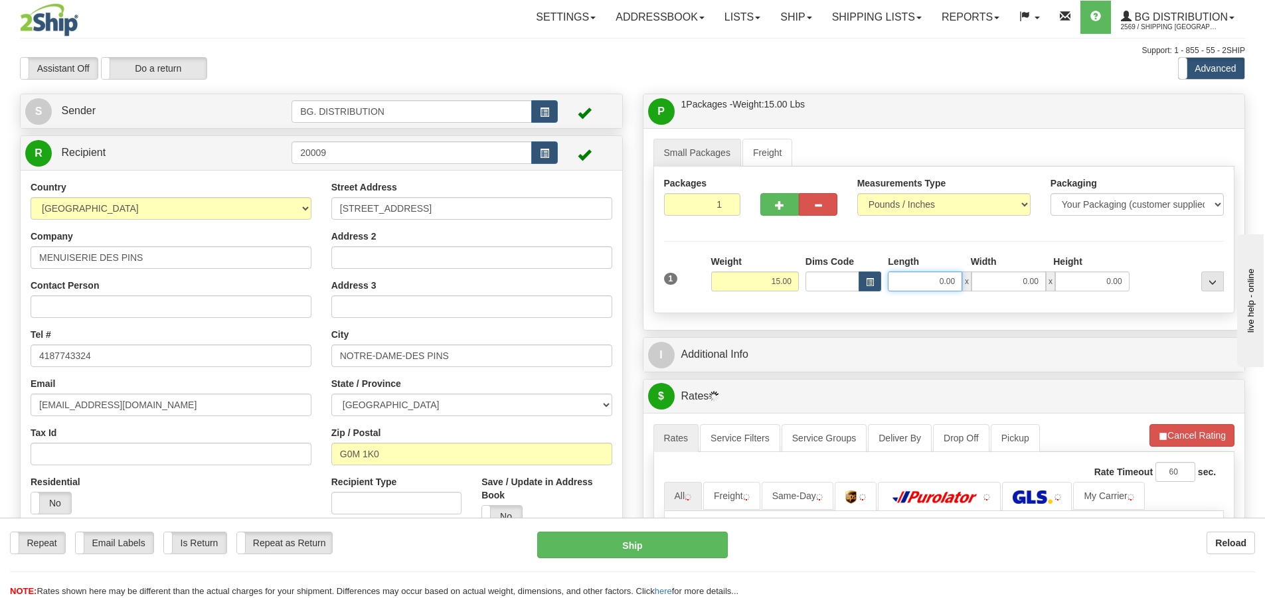
click at [920, 281] on input "0.00" at bounding box center [924, 281] width 74 height 20
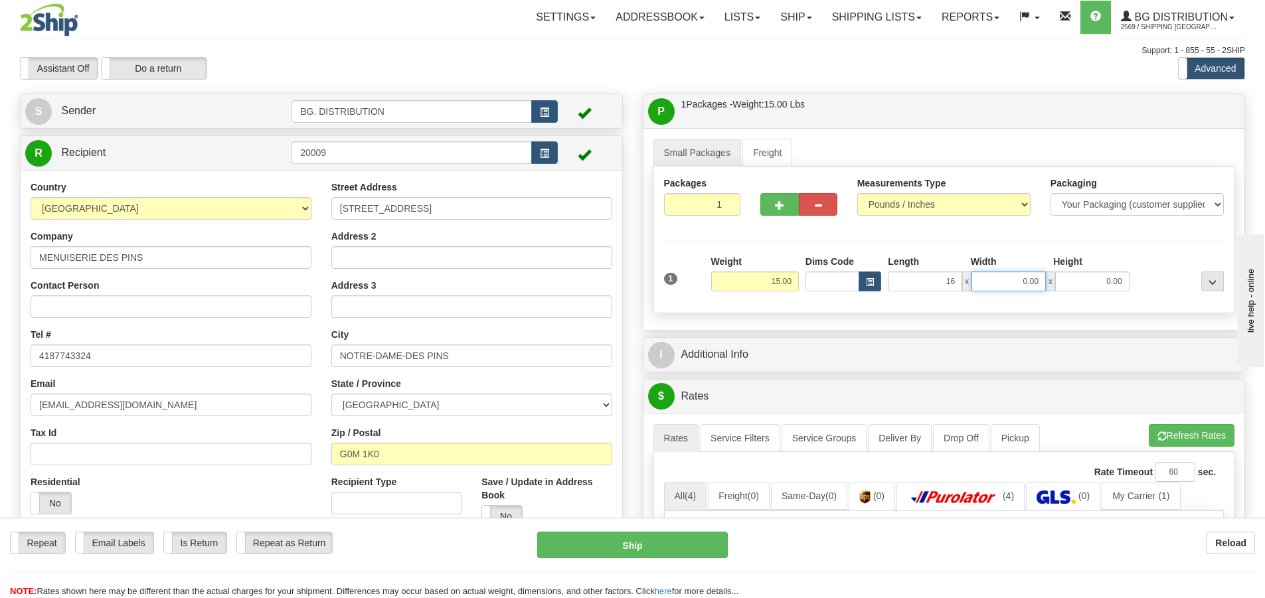
type input "16.00"
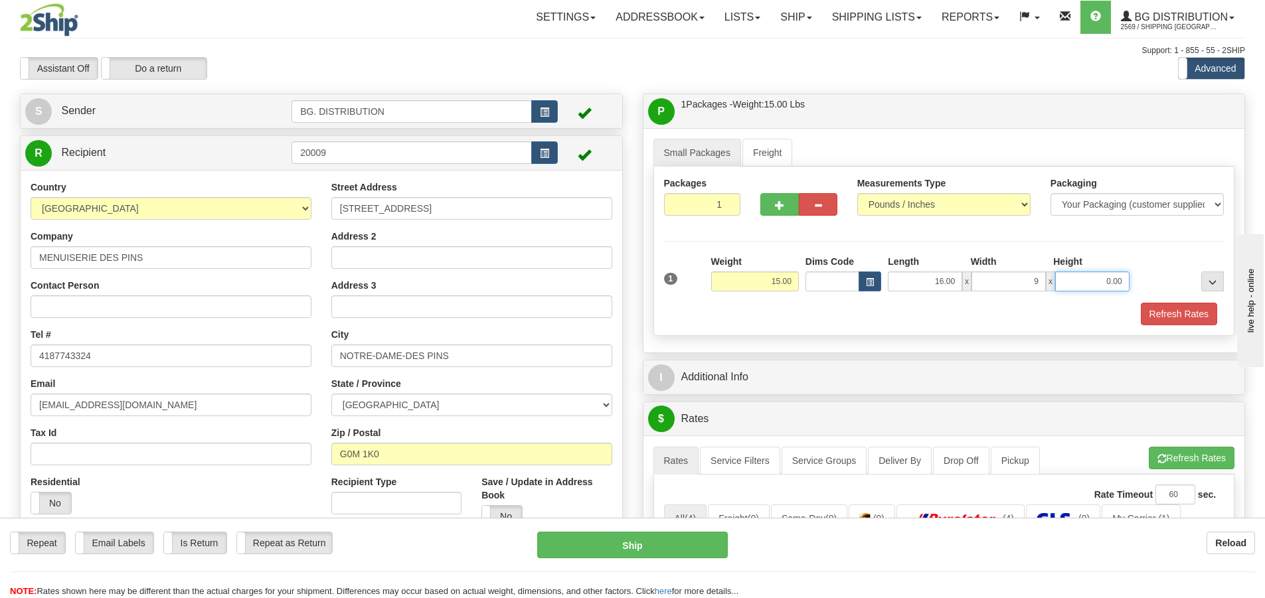
type input "9.00"
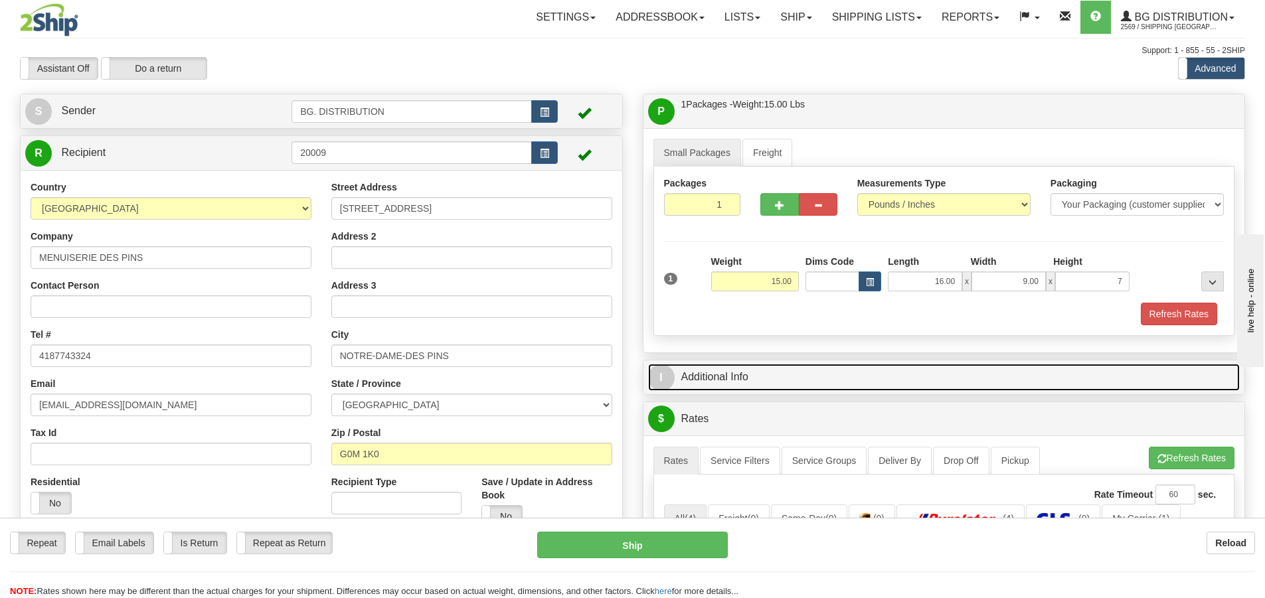
type input "7.00"
click at [658, 379] on span "I" at bounding box center [661, 377] width 27 height 27
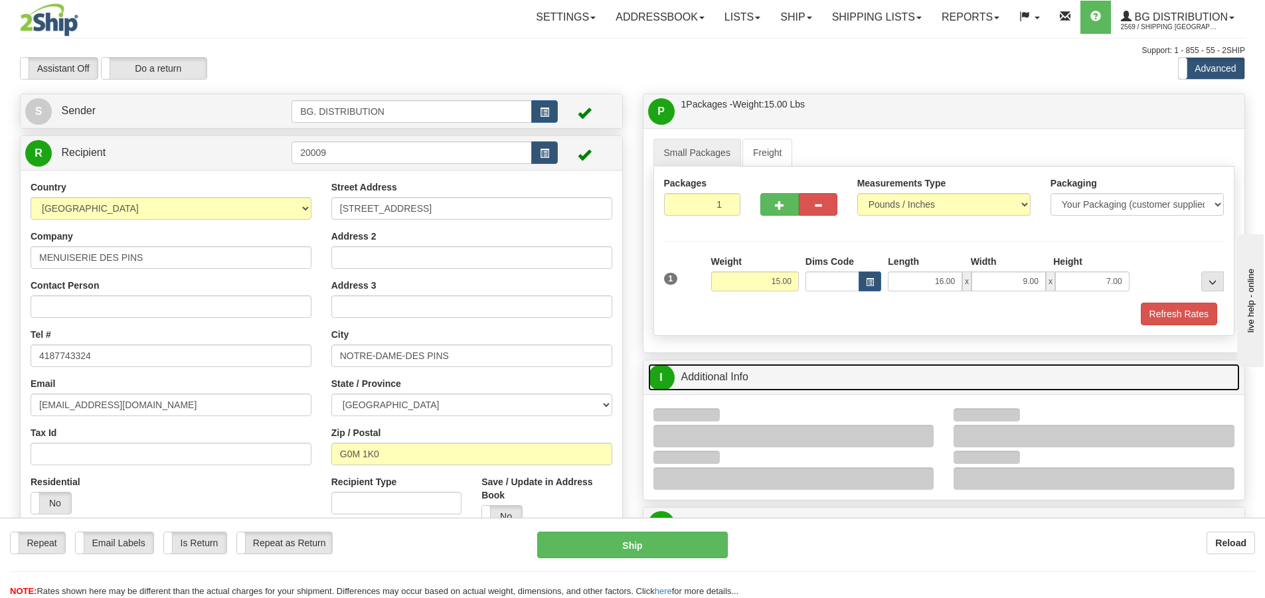
scroll to position [266, 0]
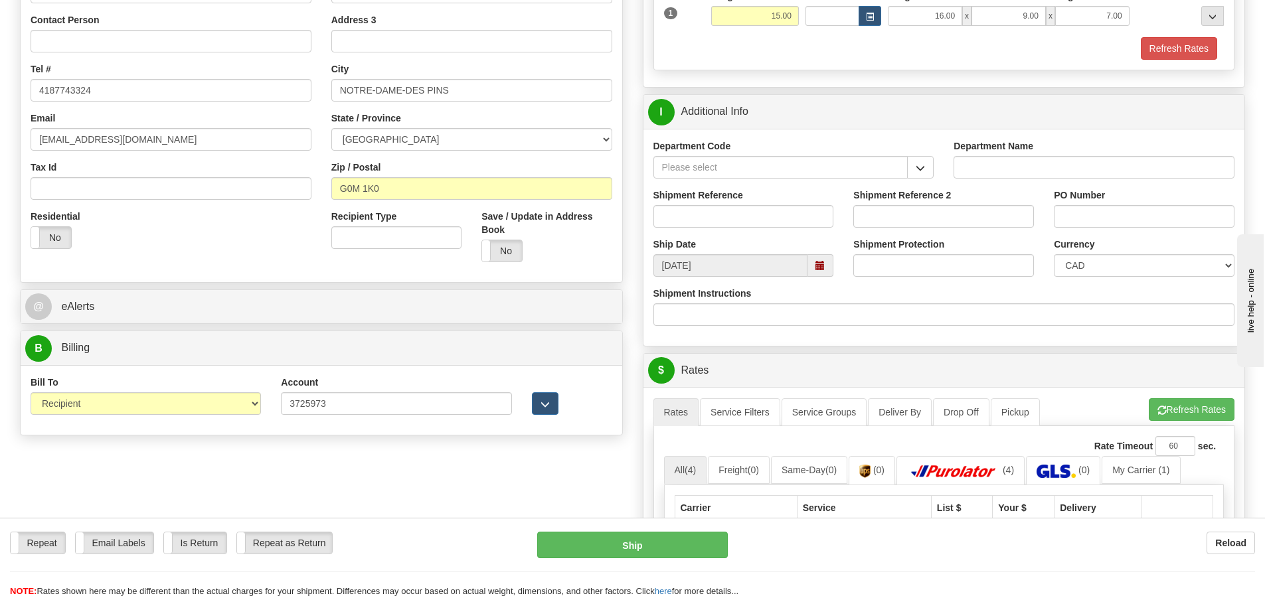
click at [978, 153] on div "Department Name" at bounding box center [1093, 158] width 281 height 39
click at [974, 157] on input "Department Name" at bounding box center [1093, 167] width 281 height 23
type input "."
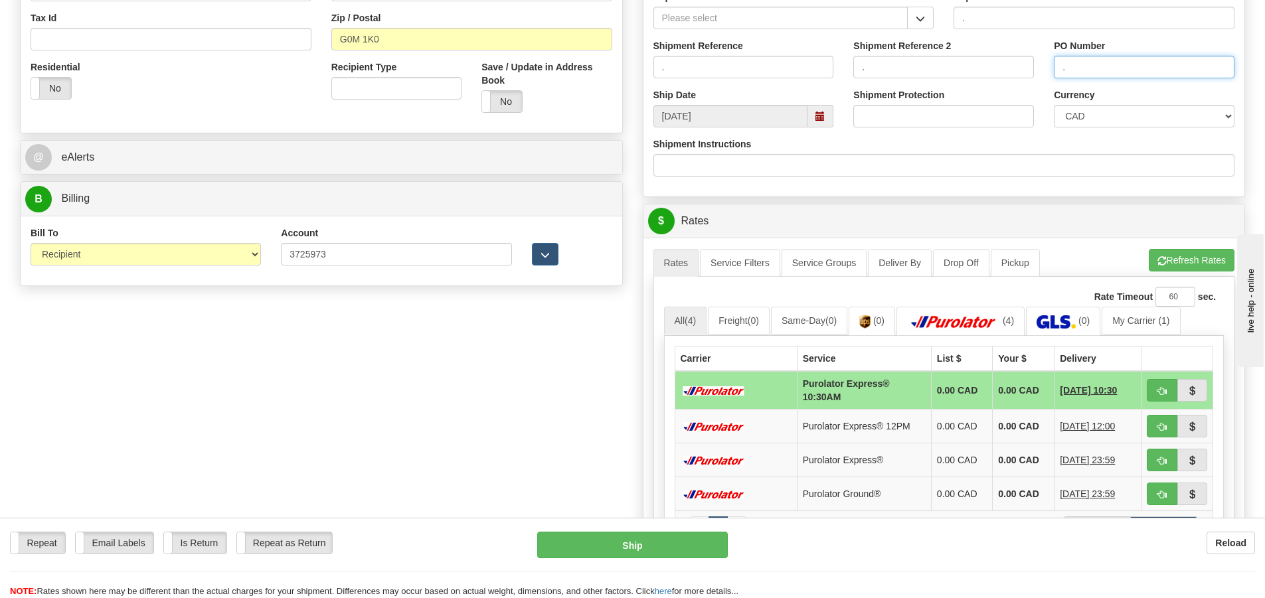
scroll to position [465, 0]
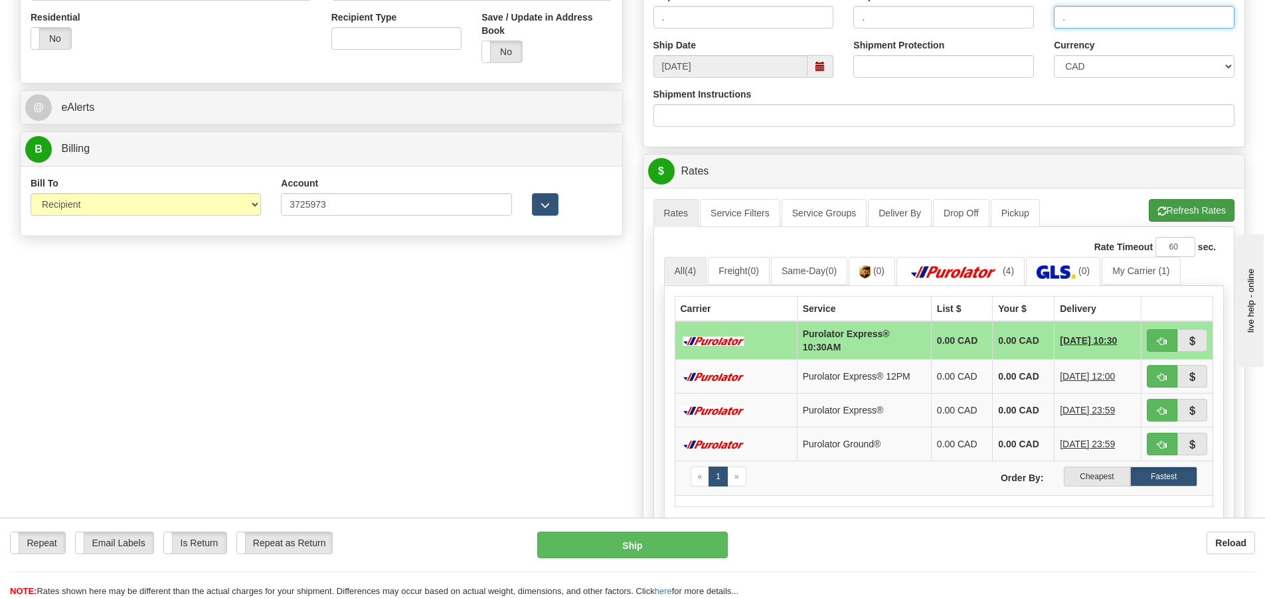
type input "."
click at [1199, 208] on button "Refresh Rates" at bounding box center [1191, 210] width 86 height 23
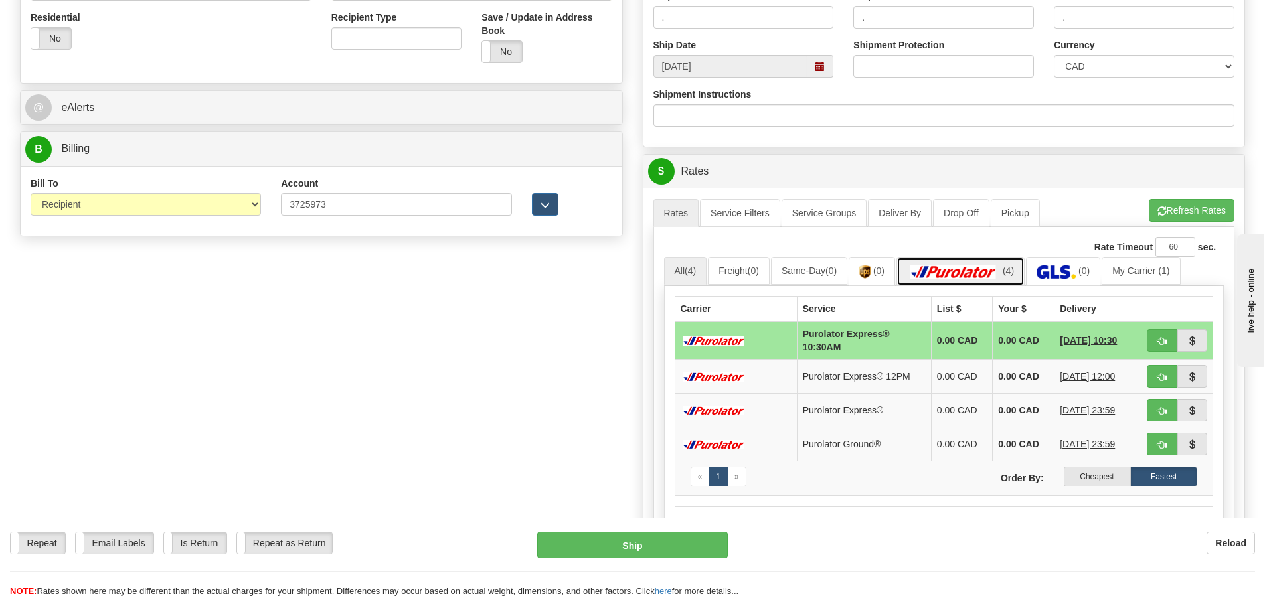
click at [981, 272] on img at bounding box center [953, 272] width 93 height 13
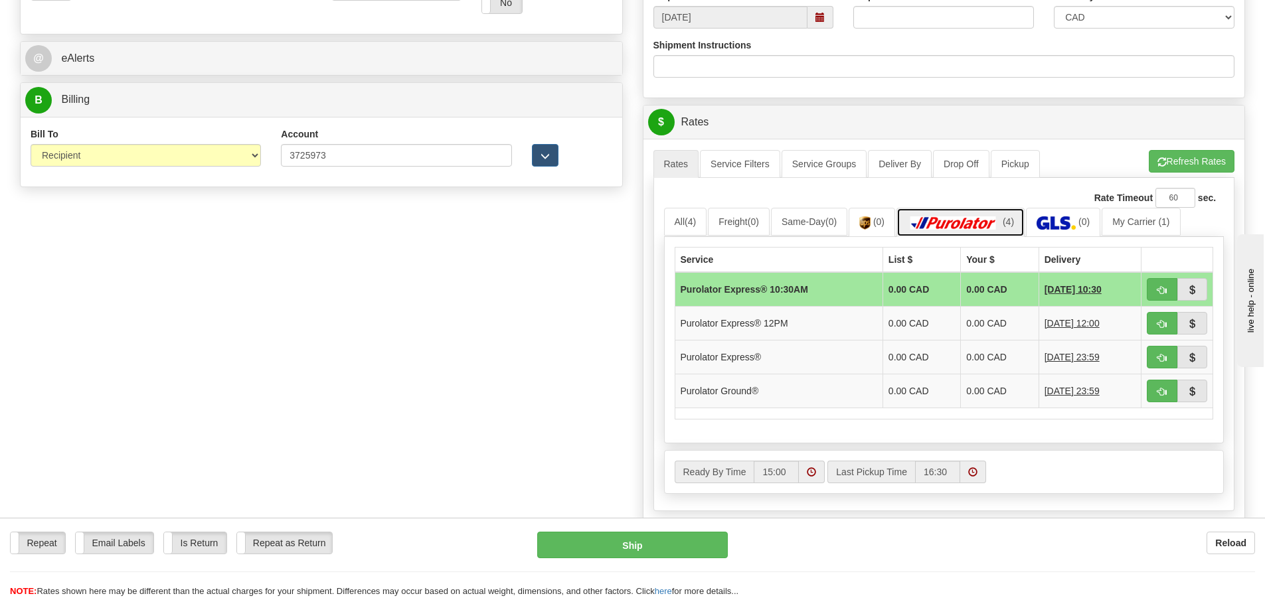
scroll to position [597, 0]
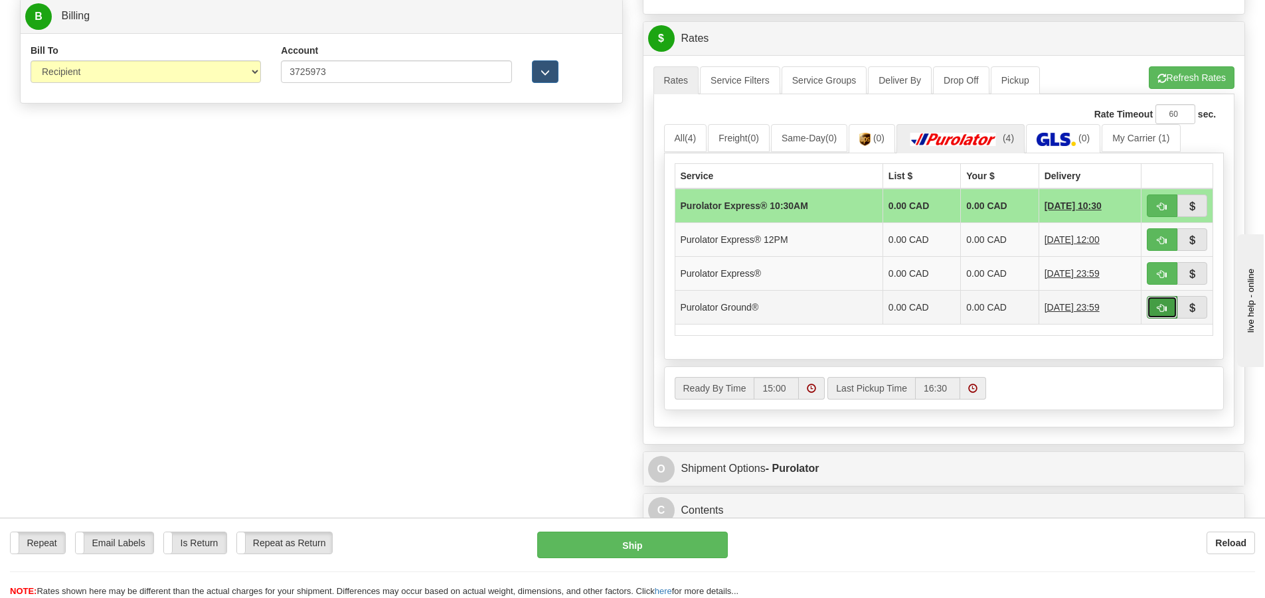
click at [1154, 307] on button "button" at bounding box center [1161, 307] width 31 height 23
type input "260"
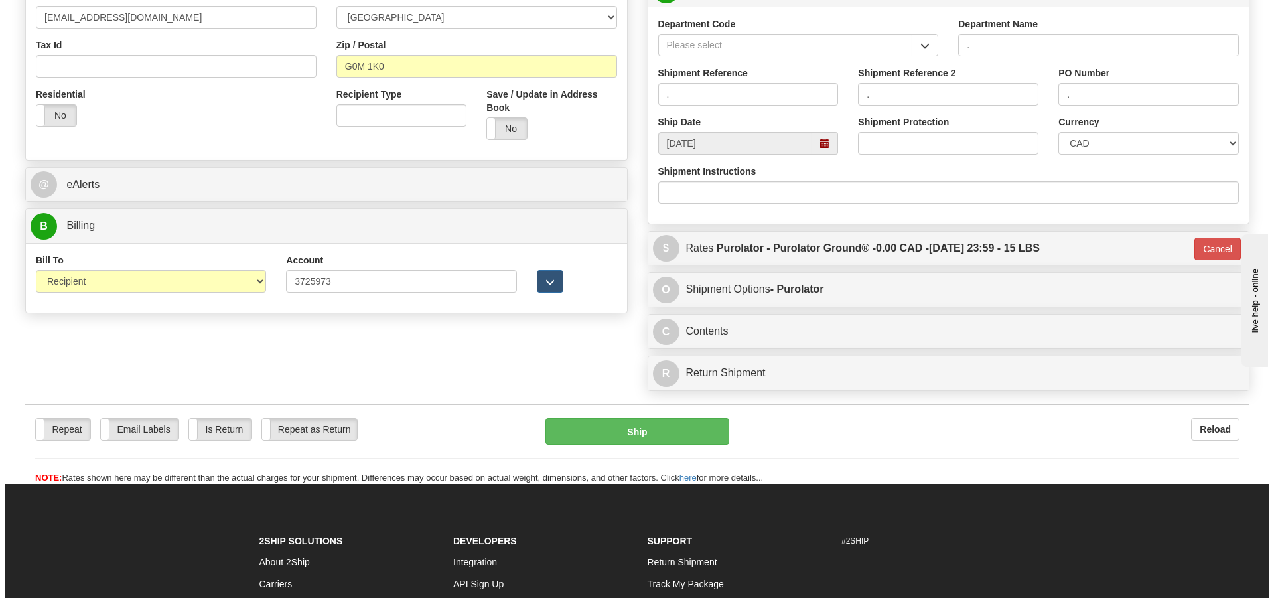
scroll to position [217, 0]
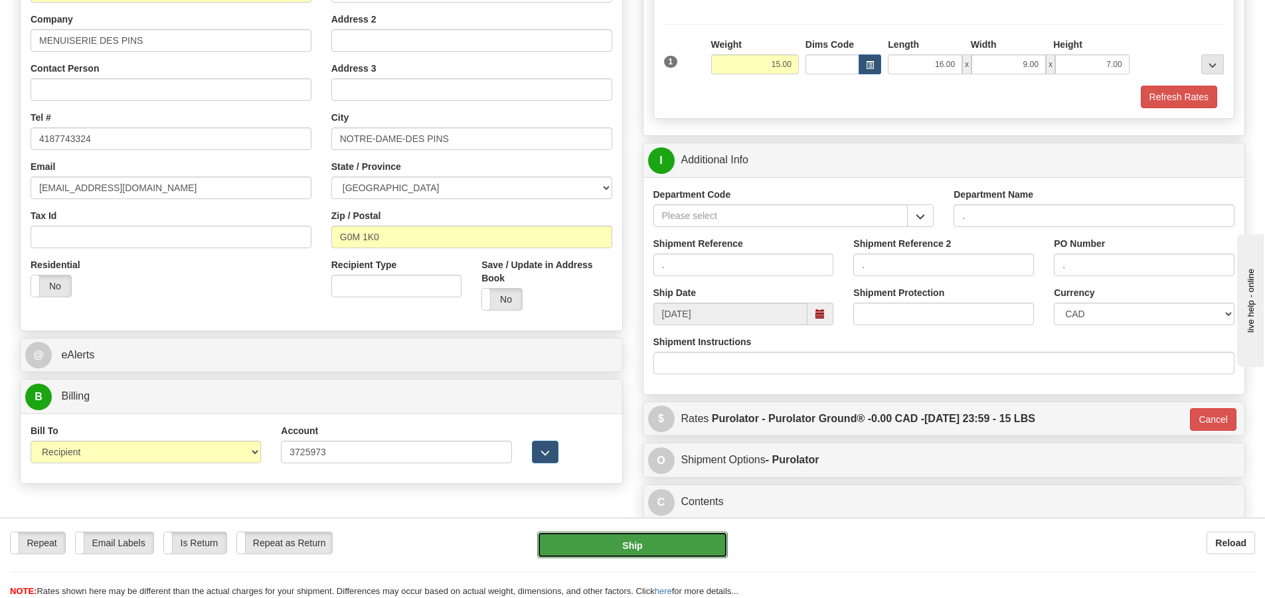
click at [650, 548] on button "Ship" at bounding box center [632, 545] width 191 height 27
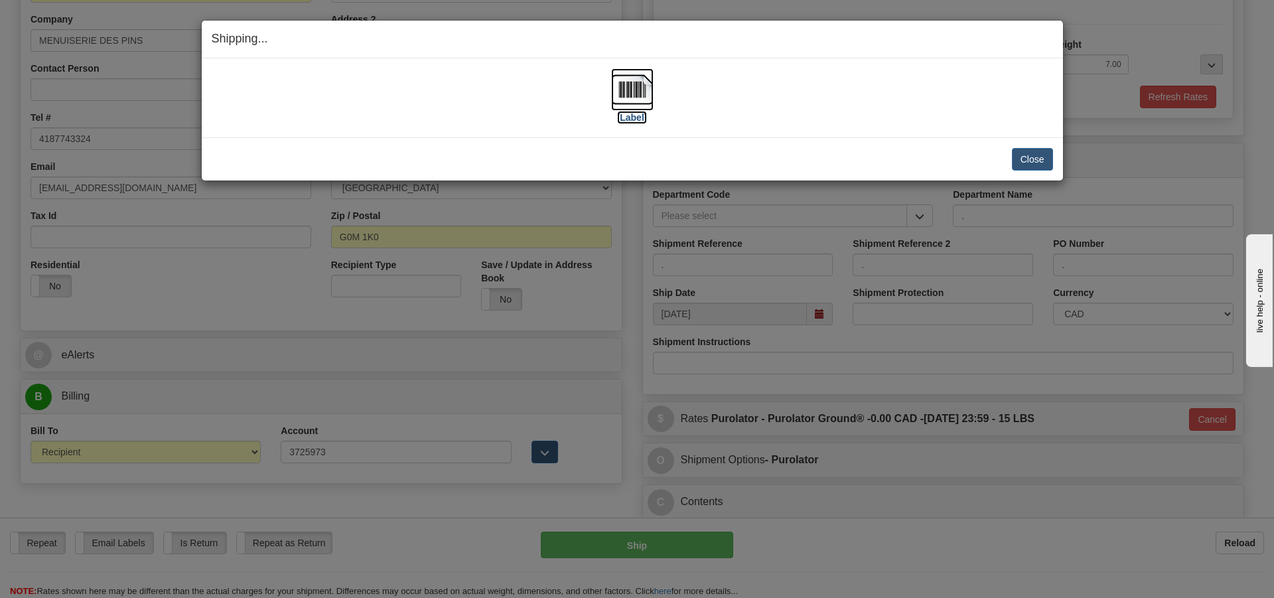
click at [629, 121] on label "[Label]" at bounding box center [632, 117] width 31 height 13
